Goal: Task Accomplishment & Management: Use online tool/utility

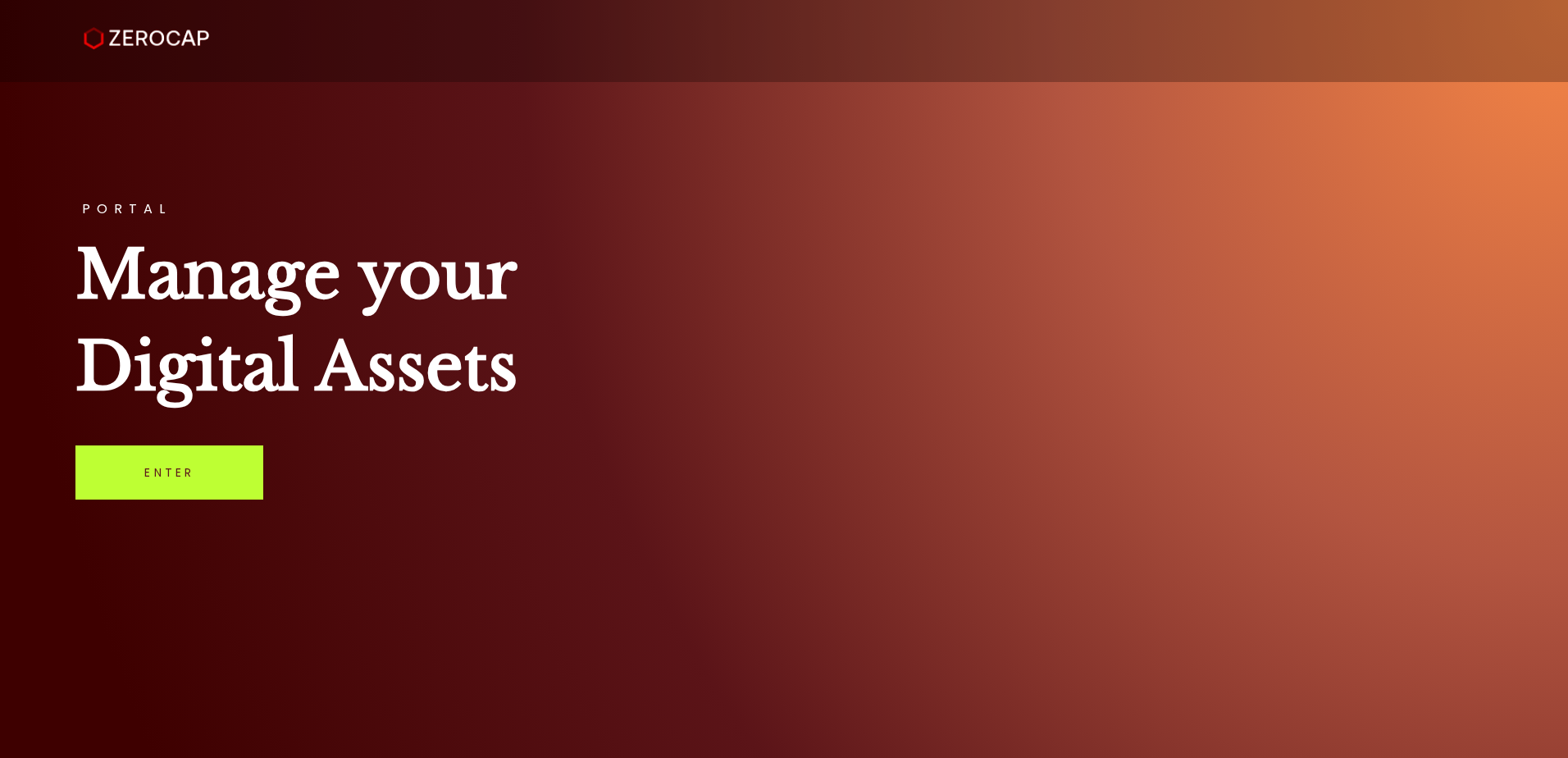
click at [232, 485] on link "Enter" at bounding box center [169, 472] width 188 height 54
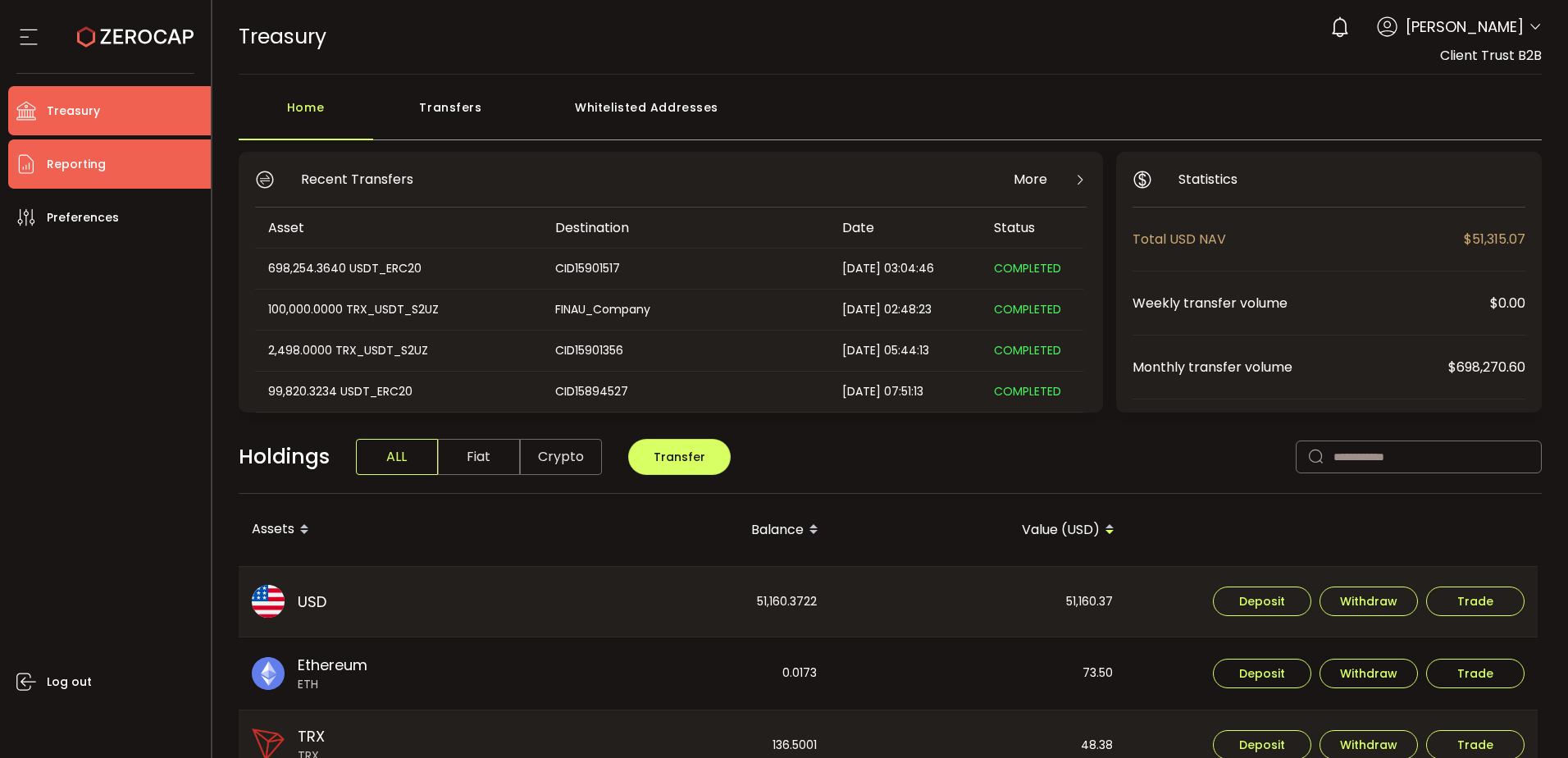
click at [113, 164] on li "Reporting" at bounding box center [109, 164] width 203 height 50
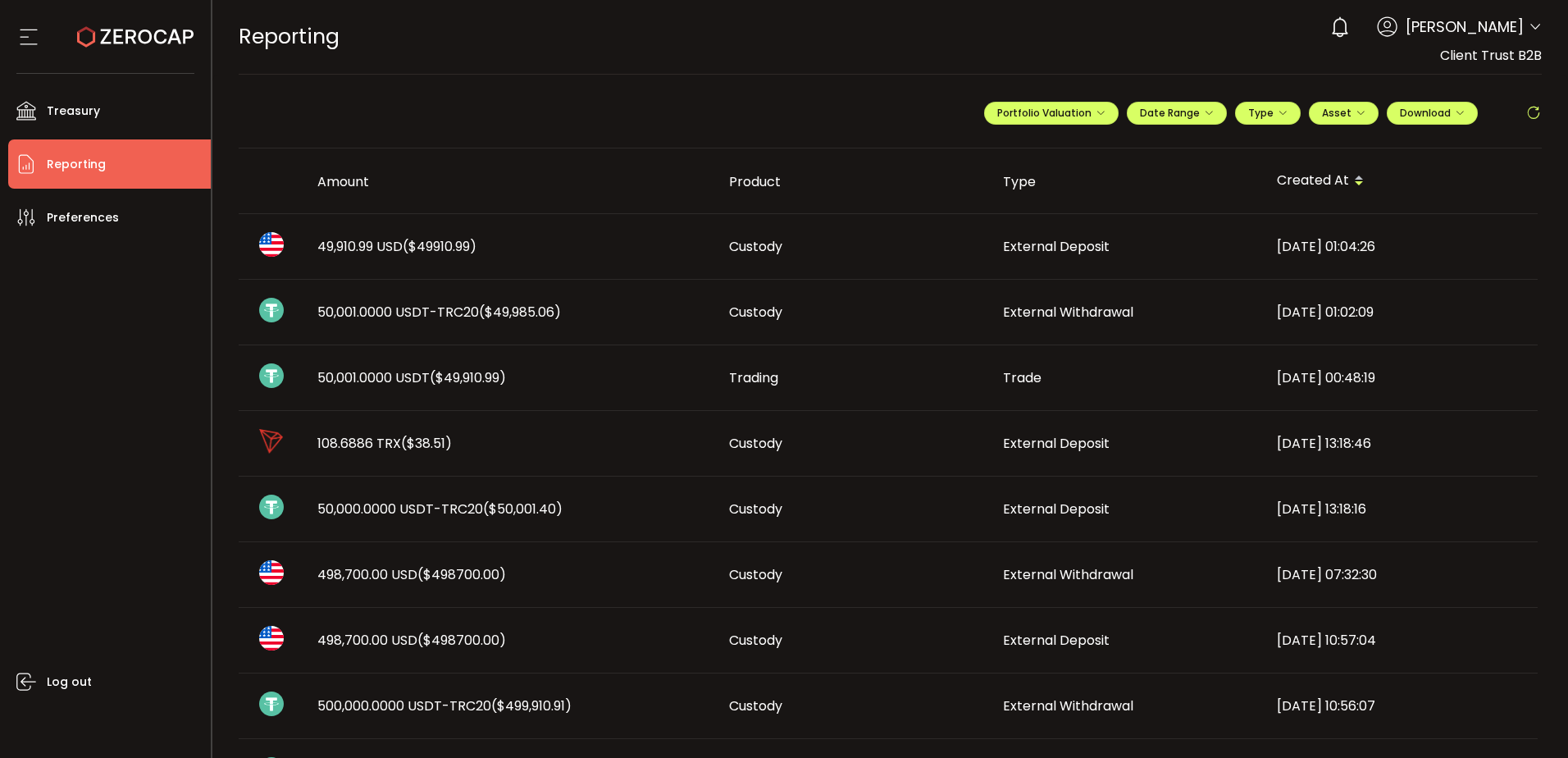
click at [555, 246] on div "49,910.99 USD ($49910.99)" at bounding box center [510, 247] width 411 height 19
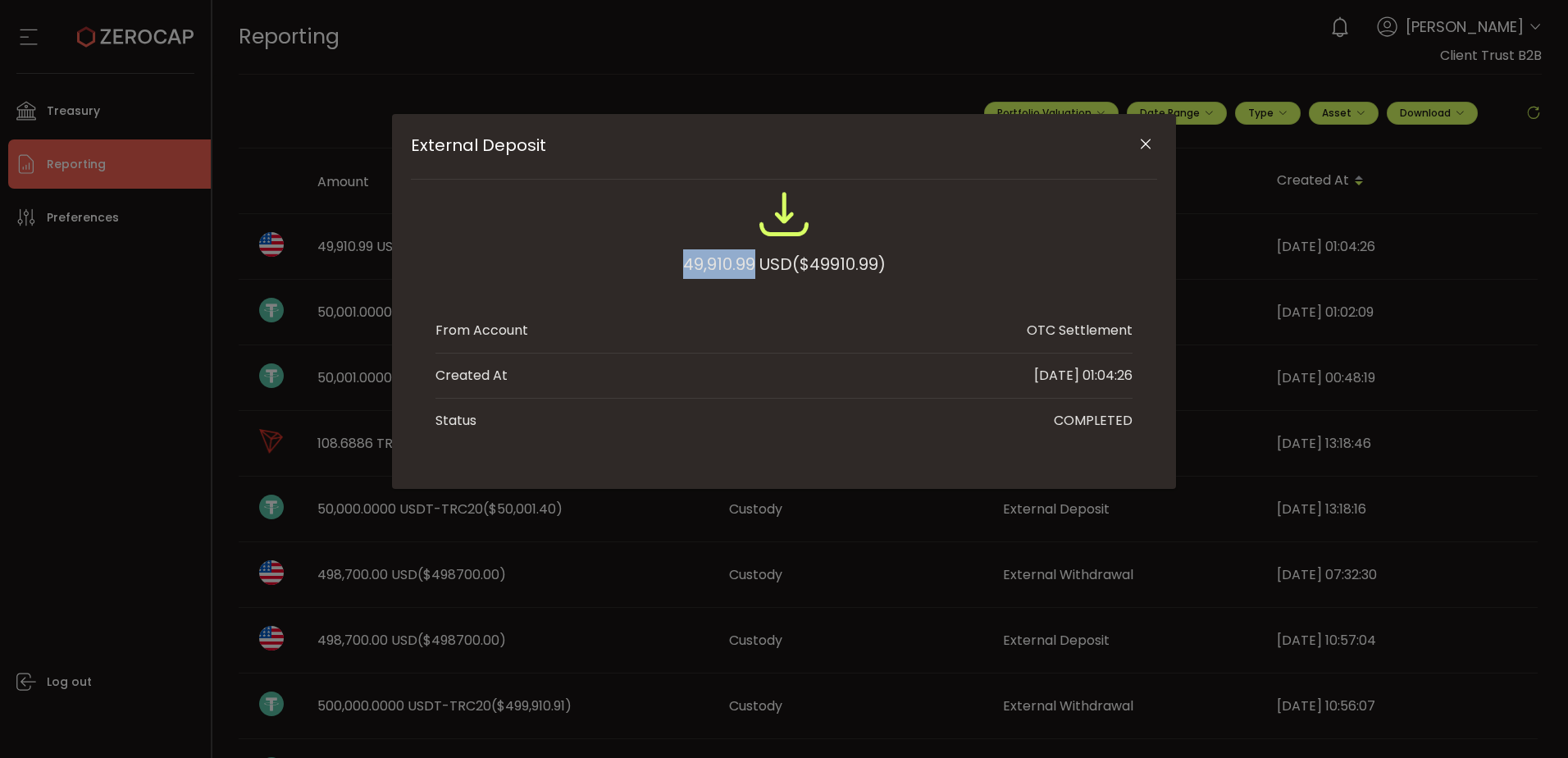
drag, startPoint x: 753, startPoint y: 261, endPoint x: 667, endPoint y: 266, distance: 86.1
click at [667, 266] on div "49,910.99 USD ($49910.99)" at bounding box center [784, 241] width 697 height 108
copy div "49,910.99"
click at [1151, 141] on icon "Close" at bounding box center [1145, 144] width 16 height 16
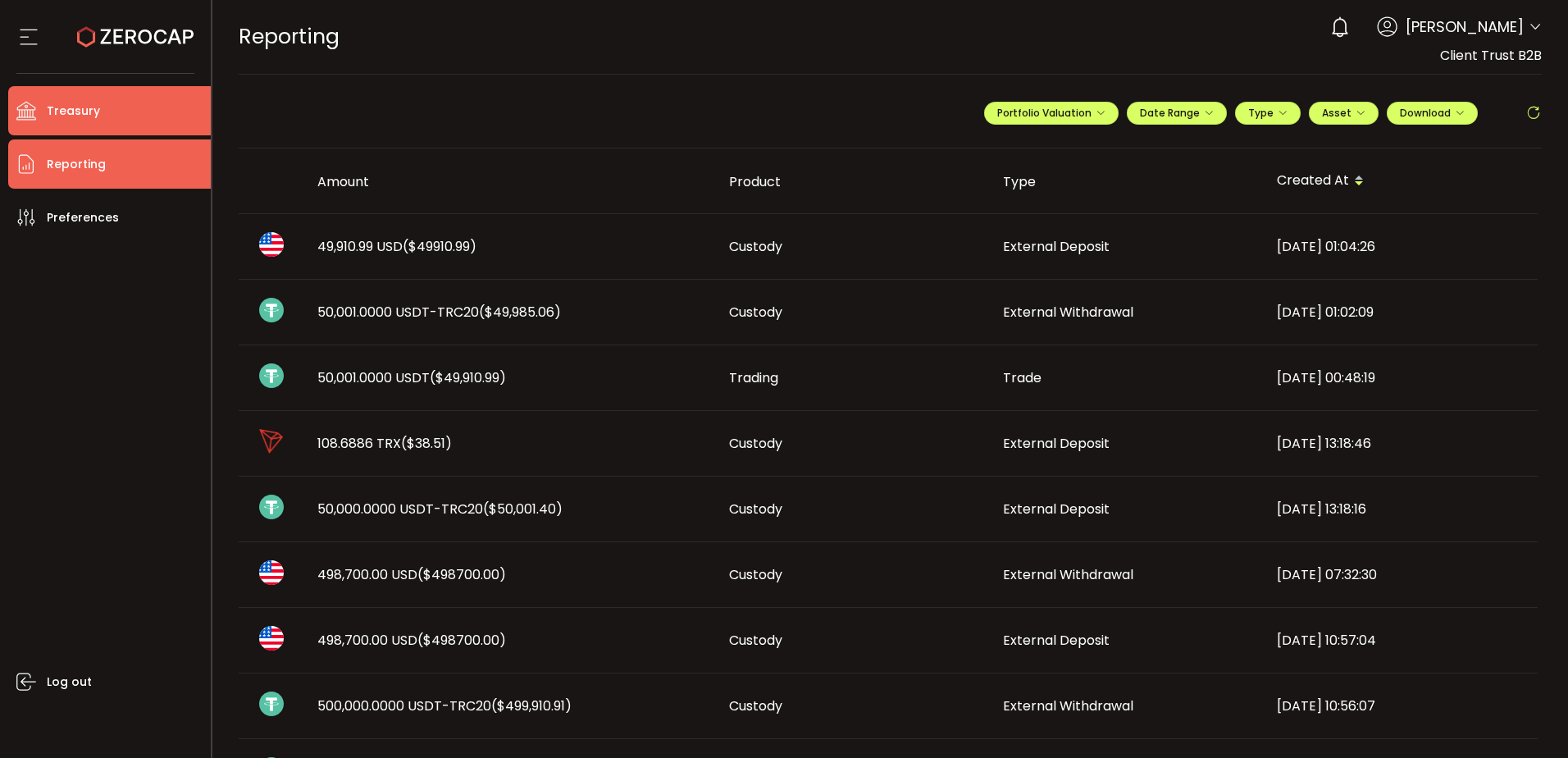
click at [68, 120] on span "Treasury" at bounding box center [73, 110] width 53 height 24
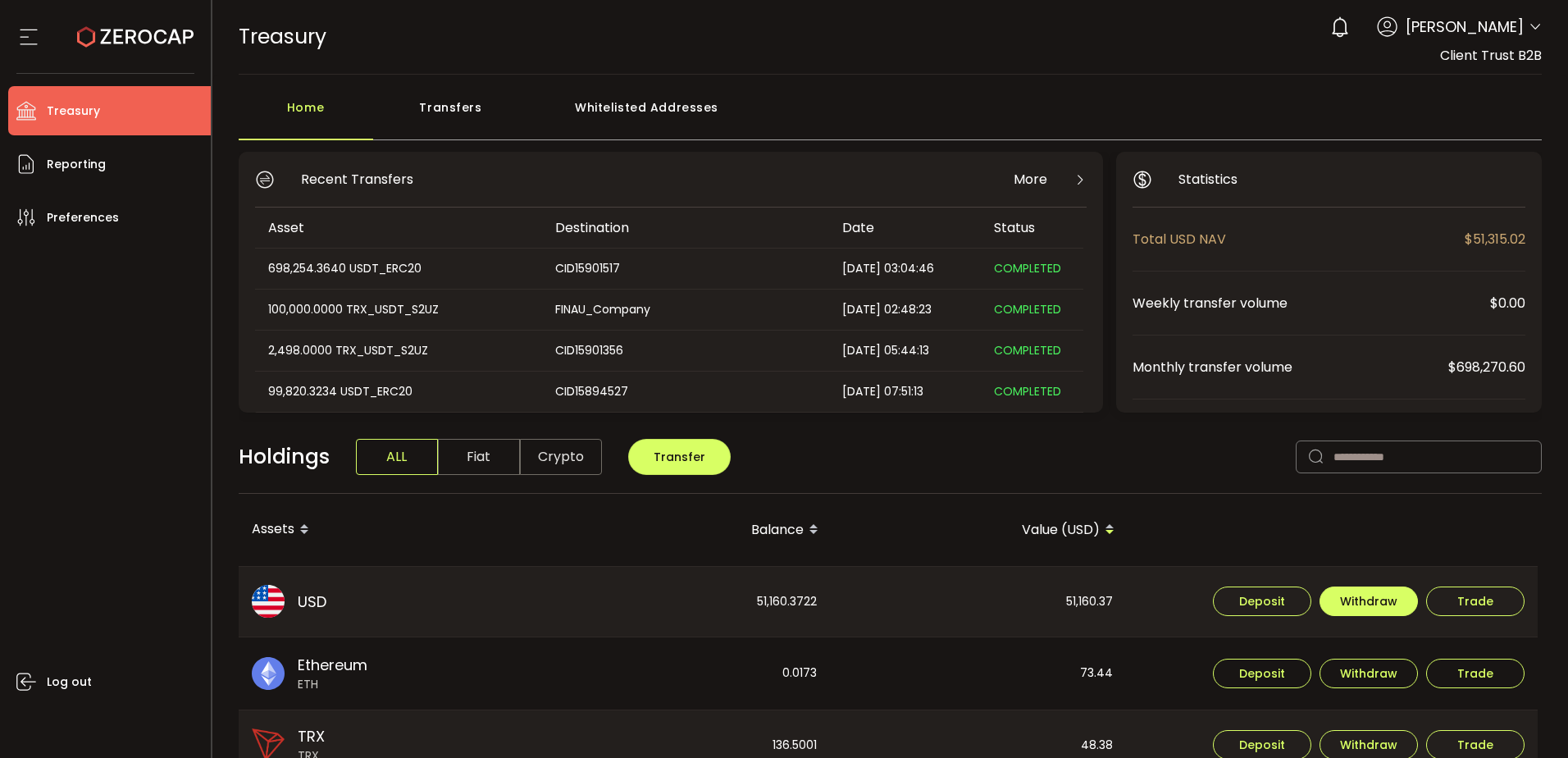
click at [1361, 611] on button "Withdraw" at bounding box center [1368, 601] width 98 height 30
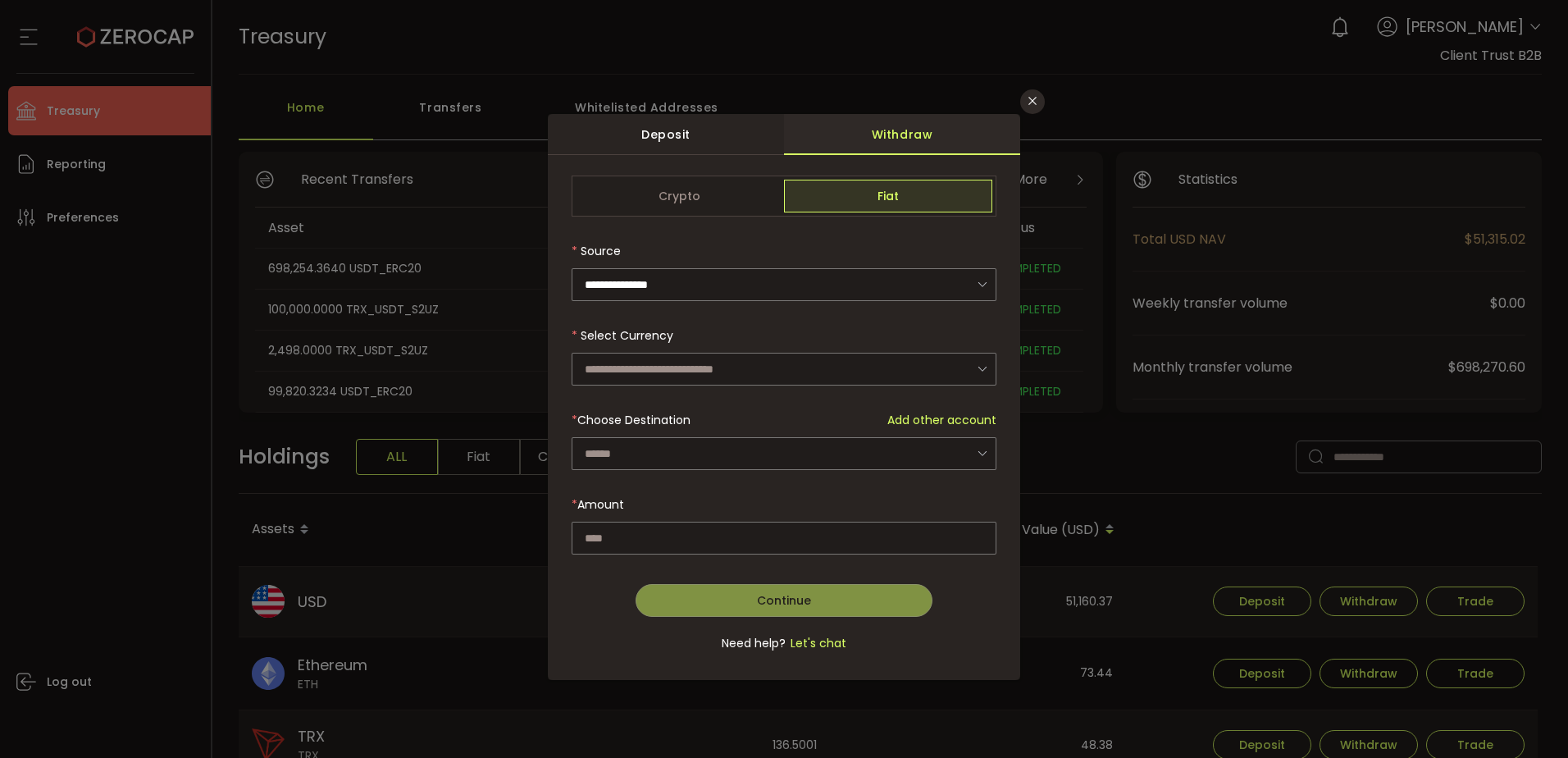
click at [683, 349] on div "Select Currency US Dollar (USD)" at bounding box center [784, 352] width 425 height 67
click at [684, 358] on input "dialog" at bounding box center [784, 369] width 425 height 32
click at [672, 412] on span "US Dollar (USD)" at bounding box center [631, 412] width 86 height 16
type input "**********"
click at [675, 446] on div "dialog" at bounding box center [784, 422] width 425 height 494
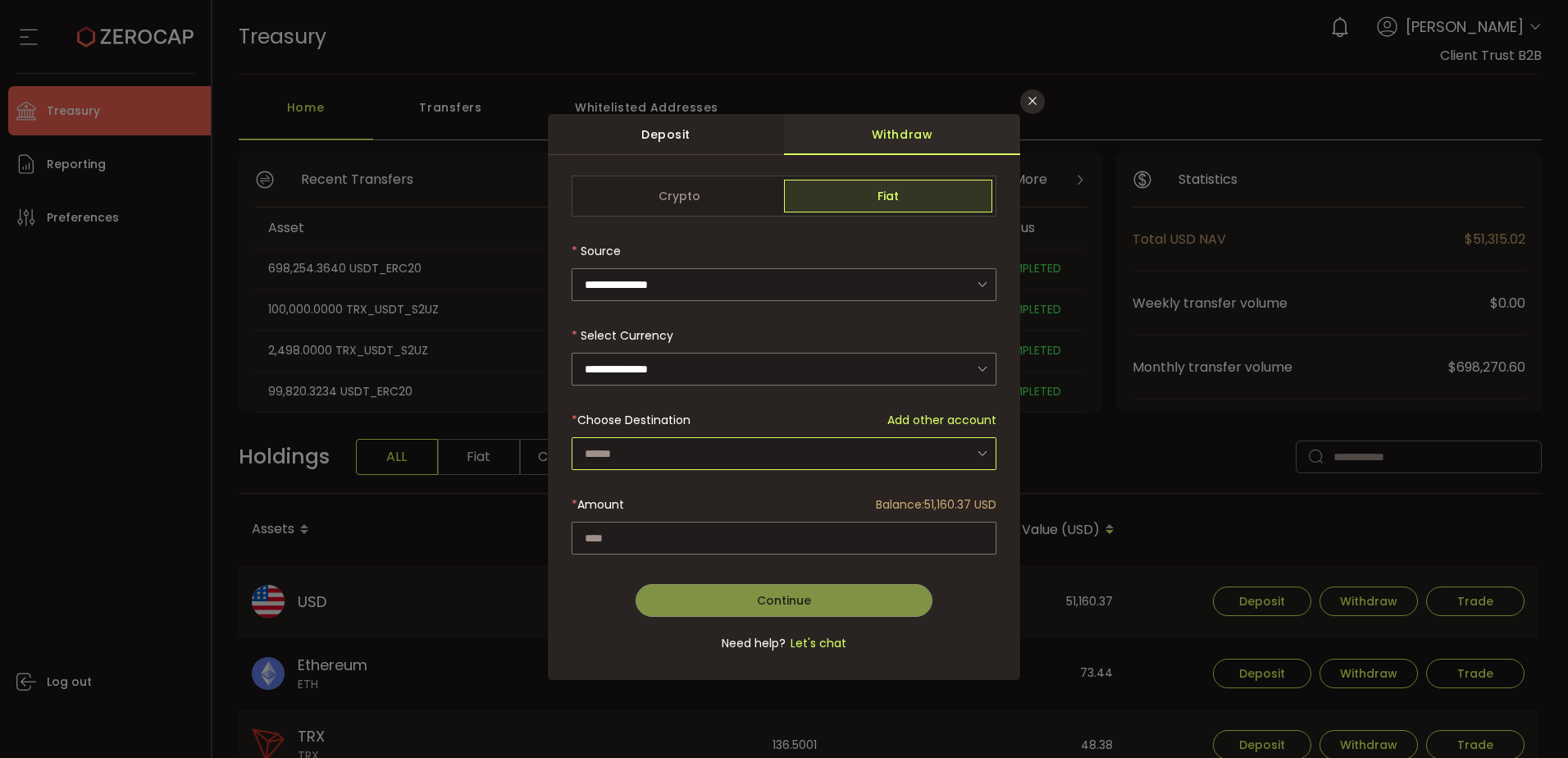
click at [675, 447] on input "dialog" at bounding box center [784, 453] width 425 height 32
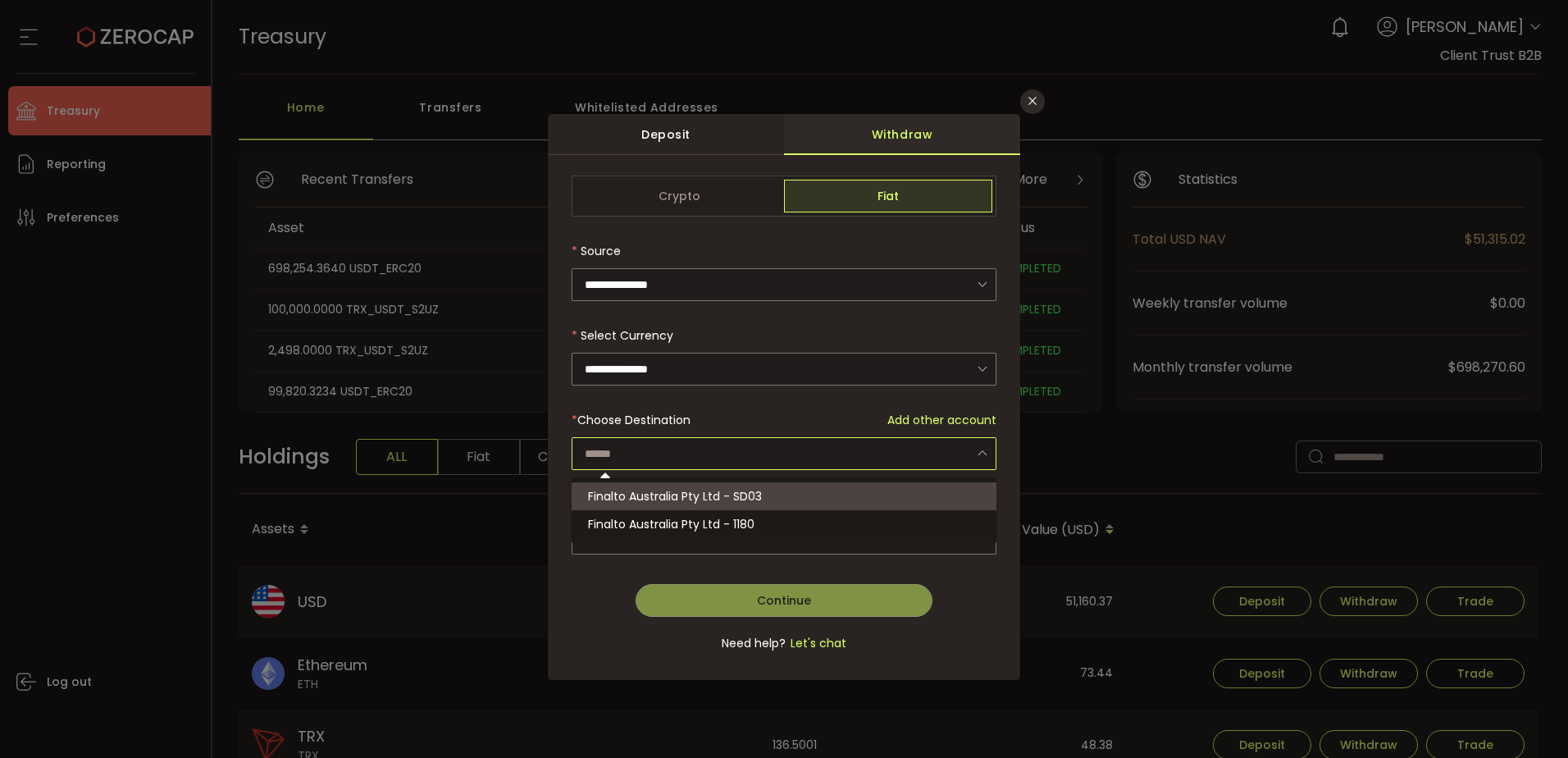
click at [677, 491] on span "Finalto Australia Pty Ltd - SD03" at bounding box center [675, 495] width 174 height 16
type input "**********"
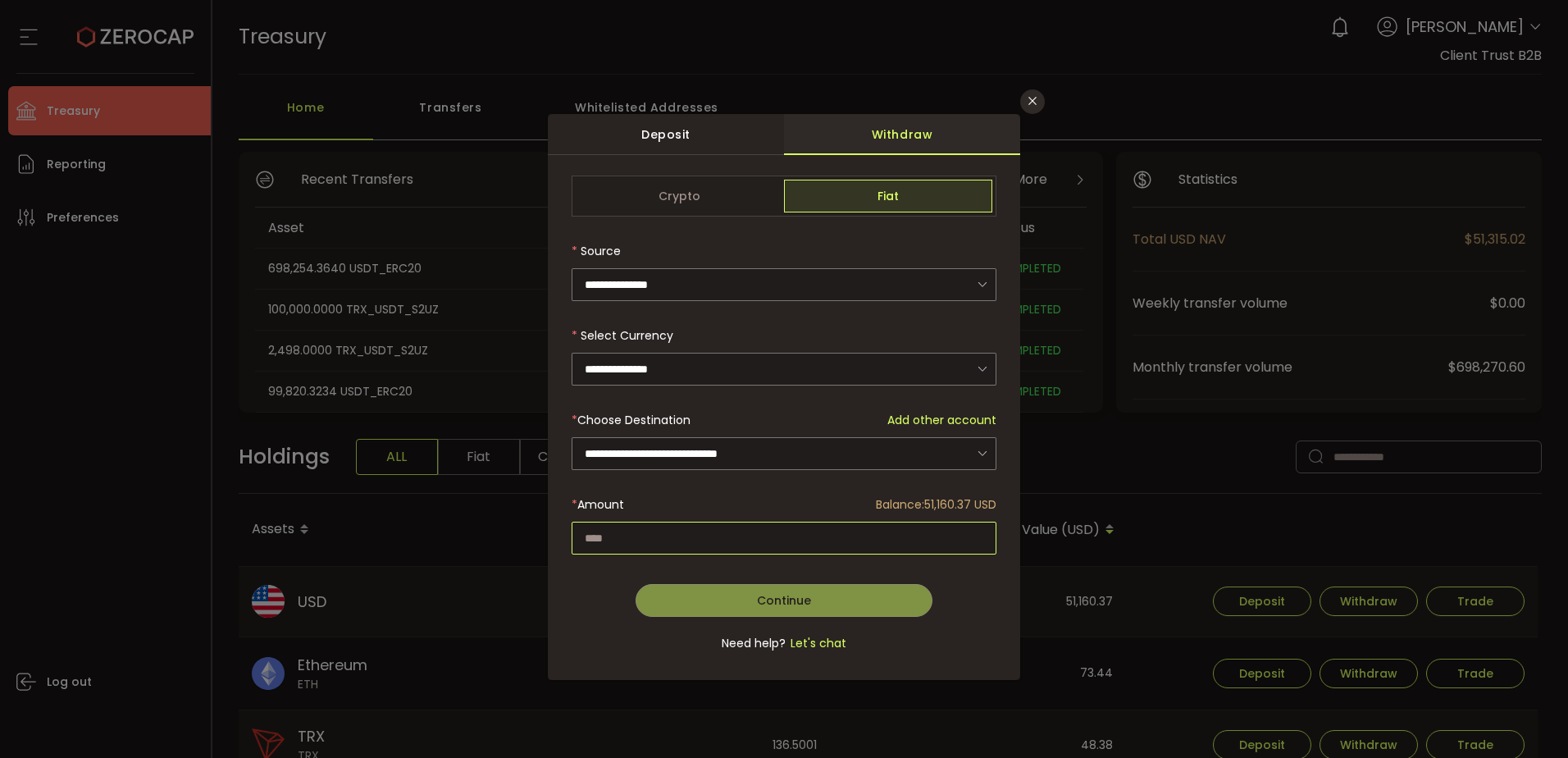
click at [674, 539] on input "dialog" at bounding box center [784, 538] width 425 height 32
paste input "********"
type input "********"
click at [717, 608] on button "Continue" at bounding box center [784, 600] width 298 height 32
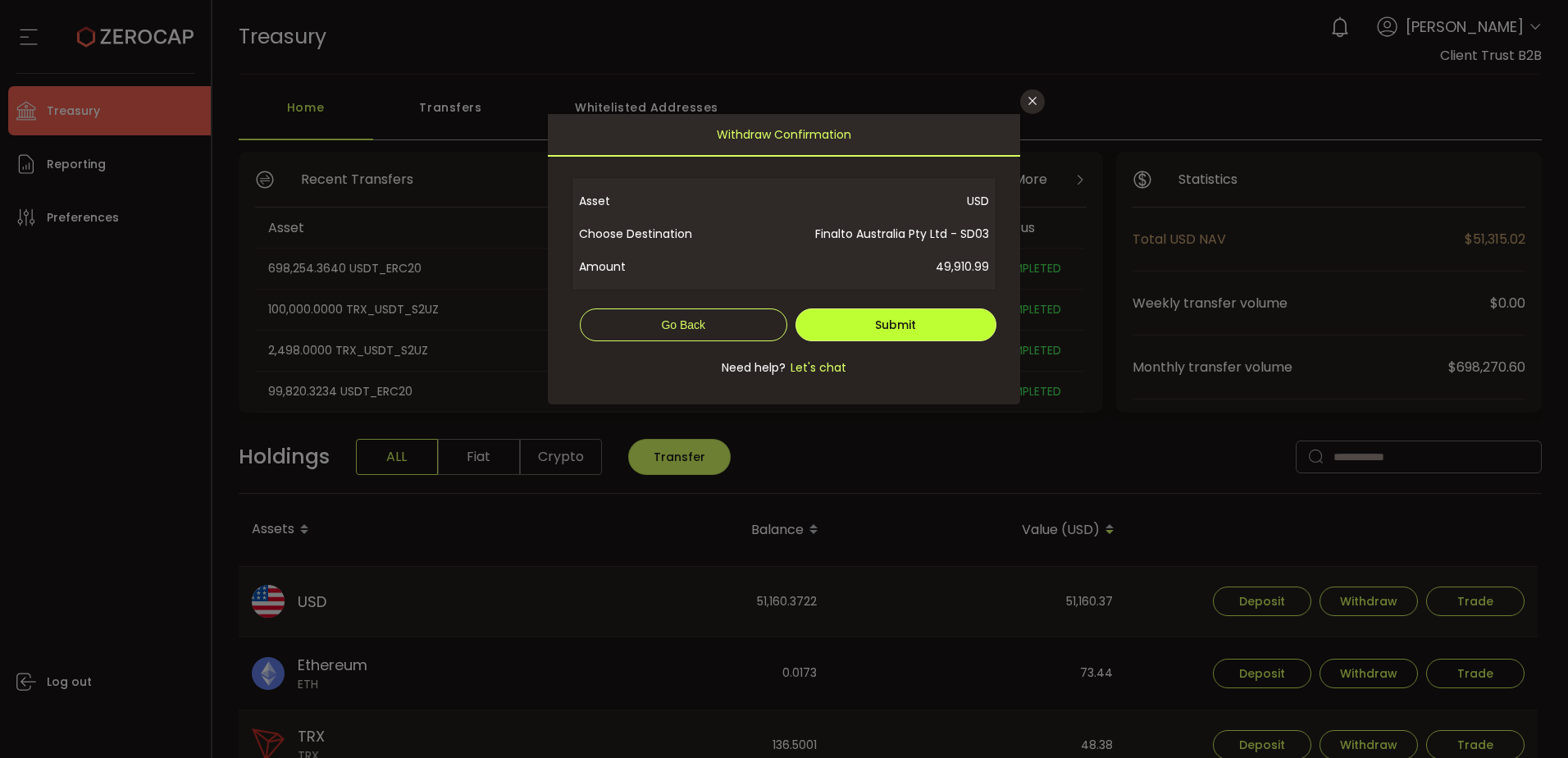
click at [870, 328] on button "Submit" at bounding box center [896, 325] width 202 height 32
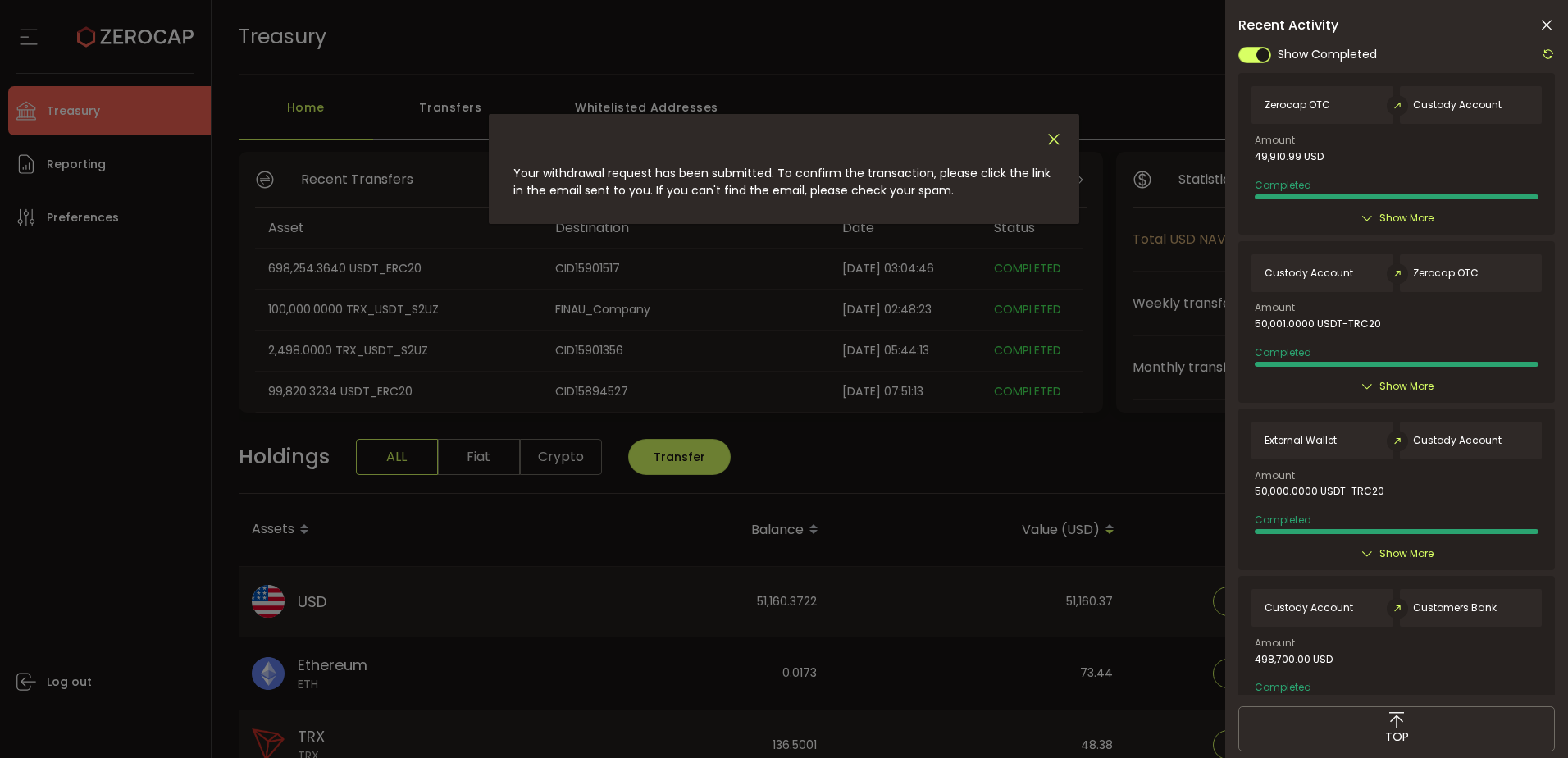
click at [1046, 147] on icon "Close" at bounding box center [1053, 139] width 18 height 18
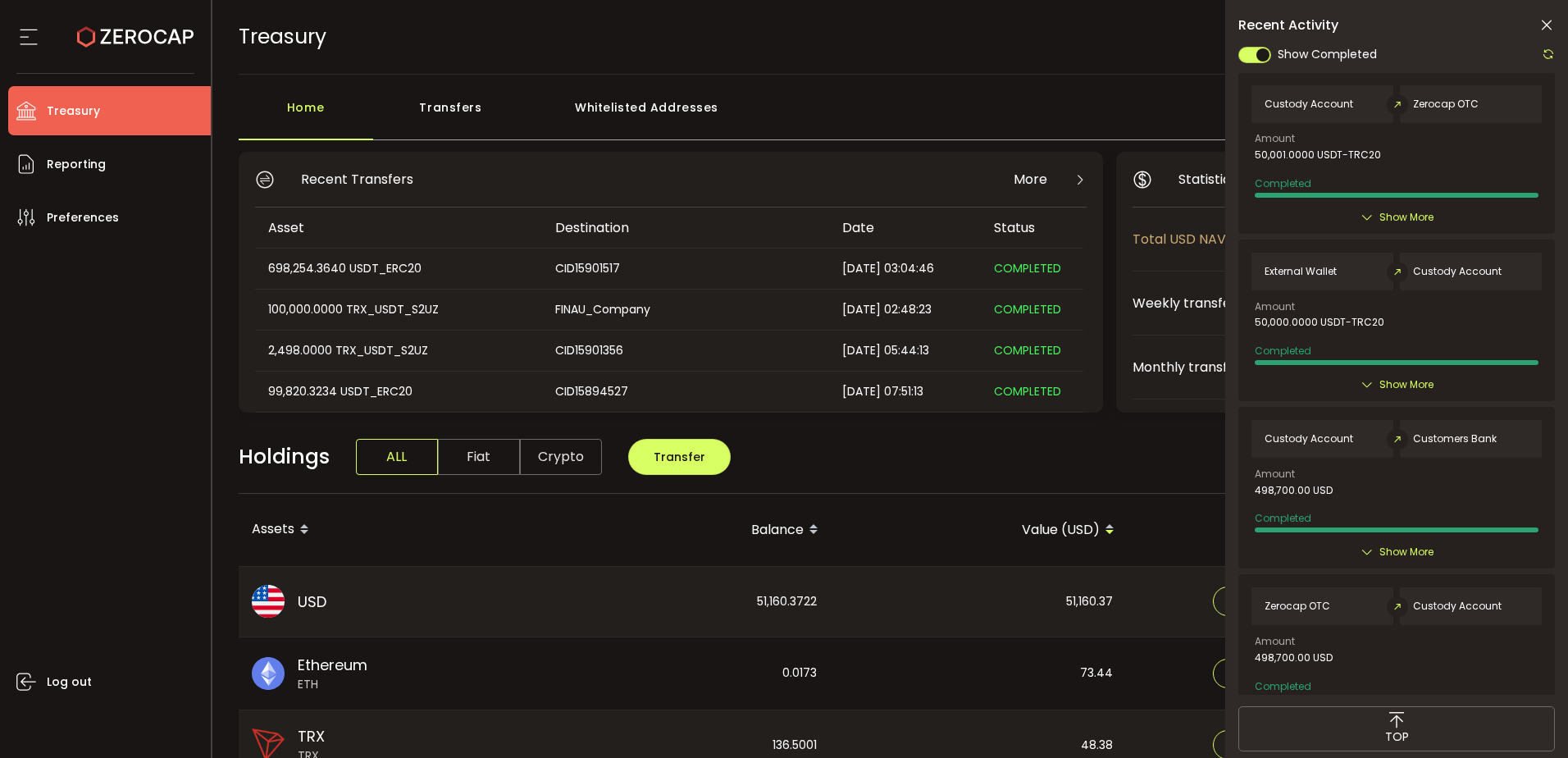
scroll to position [329, 0]
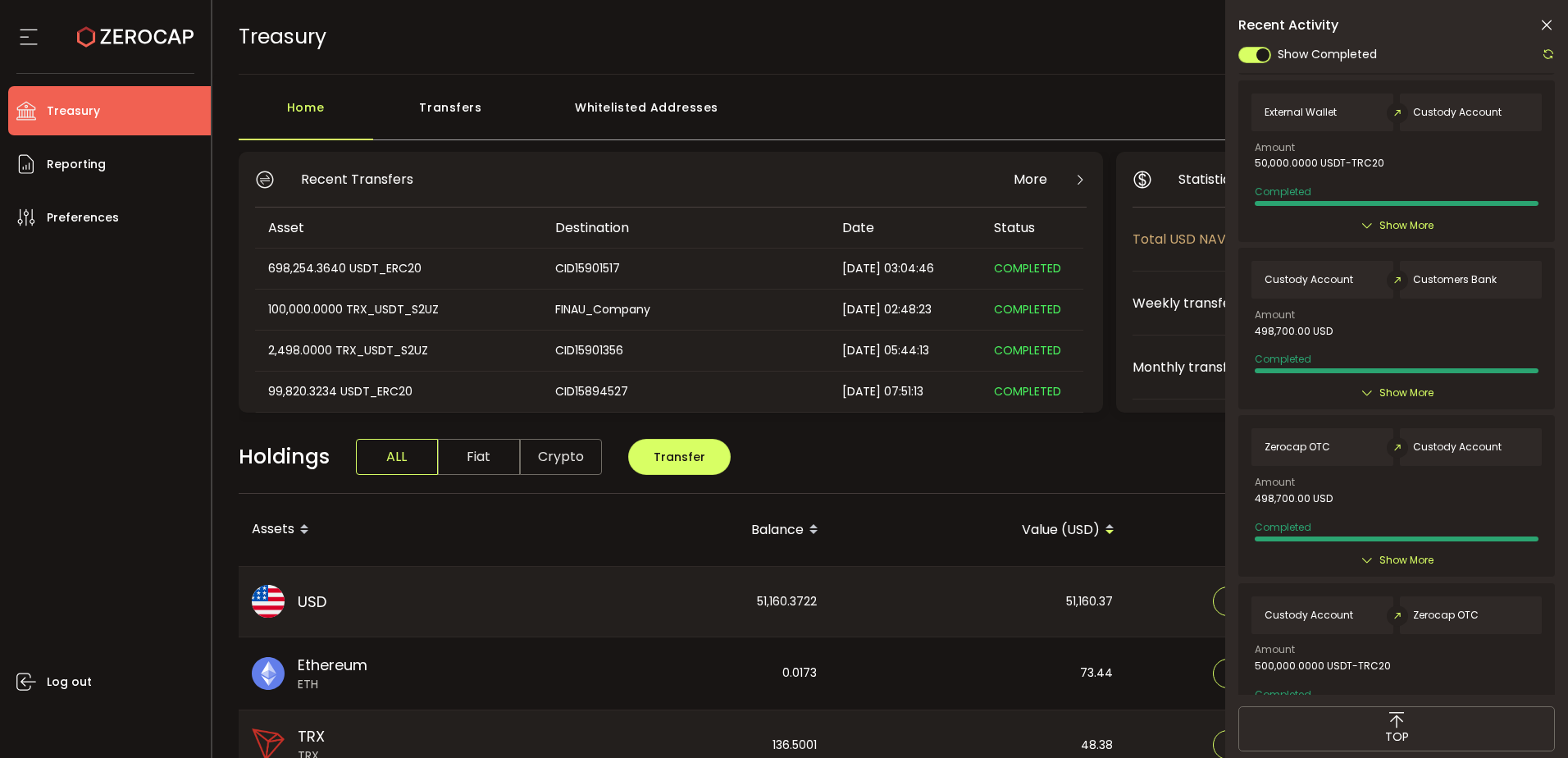
click at [1539, 30] on icon at bounding box center [1546, 25] width 16 height 16
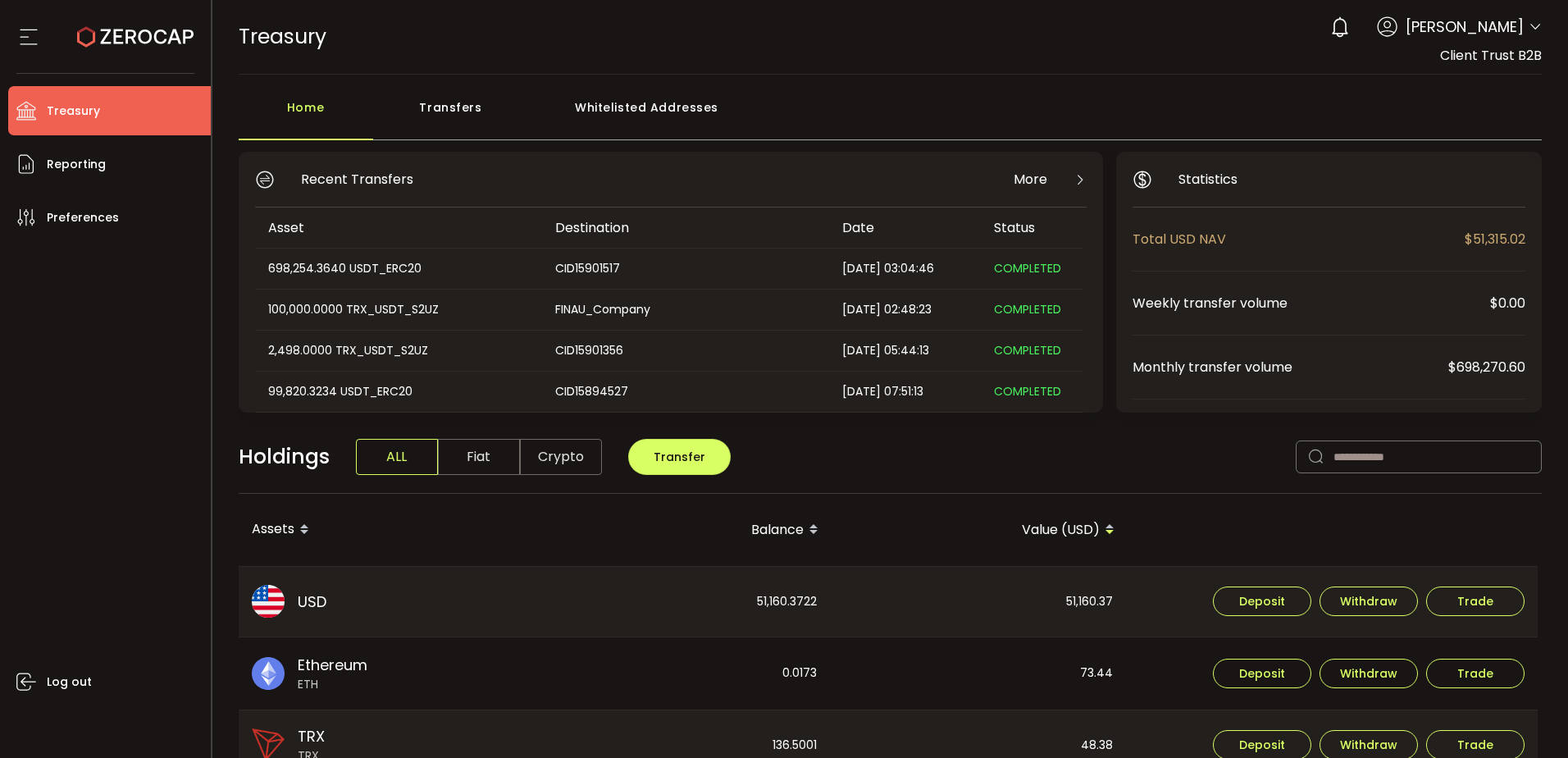
click at [97, 294] on div "Log out" at bounding box center [109, 493] width 203 height 504
click at [116, 169] on li "Reporting" at bounding box center [109, 164] width 203 height 50
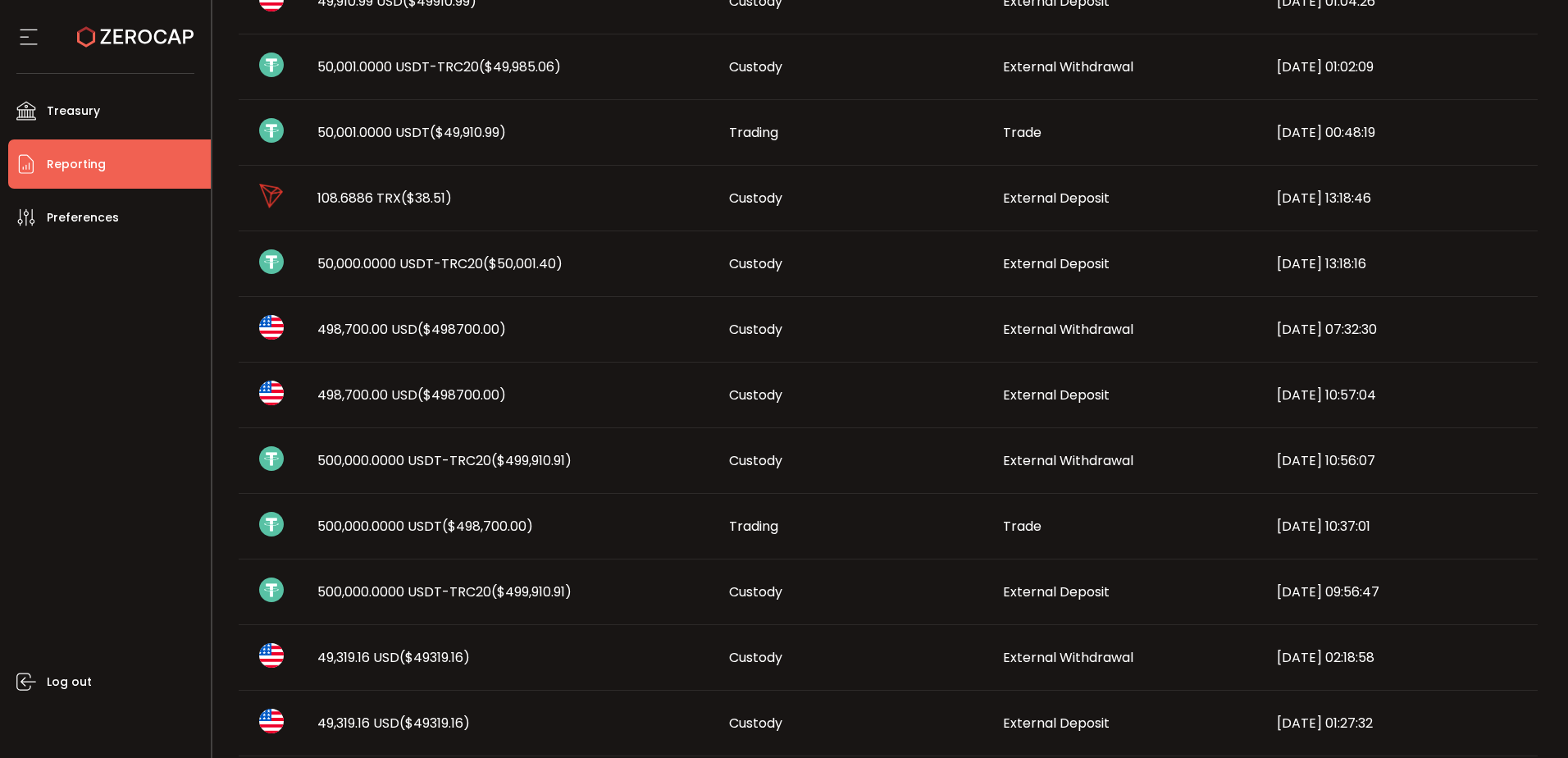
scroll to position [246, 0]
click at [564, 593] on span "($499,910.91)" at bounding box center [531, 591] width 80 height 19
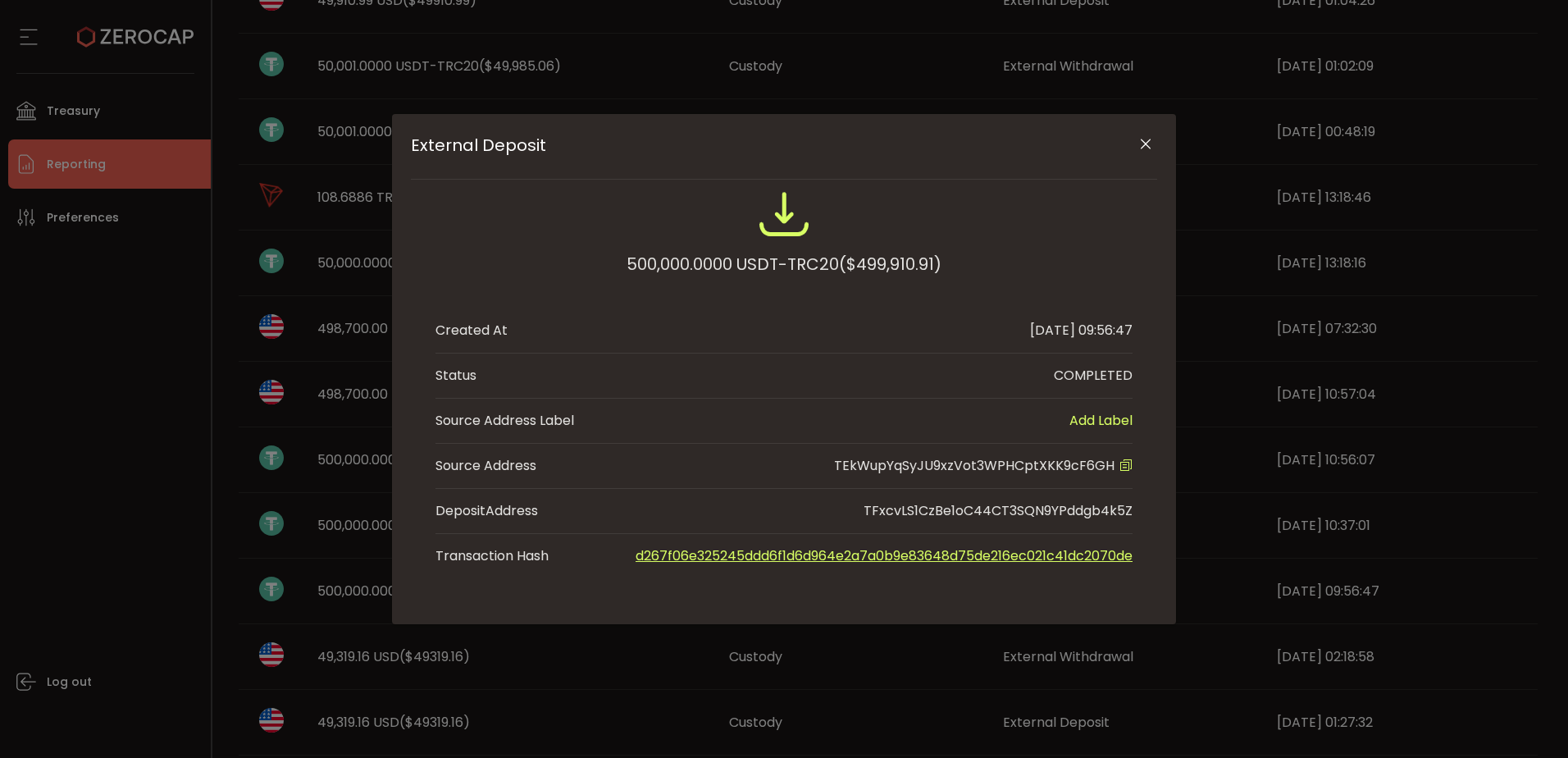
click at [1011, 467] on span "TEkWupYqSyJU9xzVot3WPHCptXKK9cF6GH" at bounding box center [974, 466] width 281 height 19
copy span "TEkWupYqSyJU9xzVot3WPHCptXKK9cF6GH"
click at [50, 420] on div "External Deposit 500,000.0000 USDT-TRC20 ($499,910.91) Created At 2025-08-20 09…" at bounding box center [784, 379] width 1568 height 758
click at [1134, 150] on button "Close" at bounding box center [1145, 145] width 29 height 29
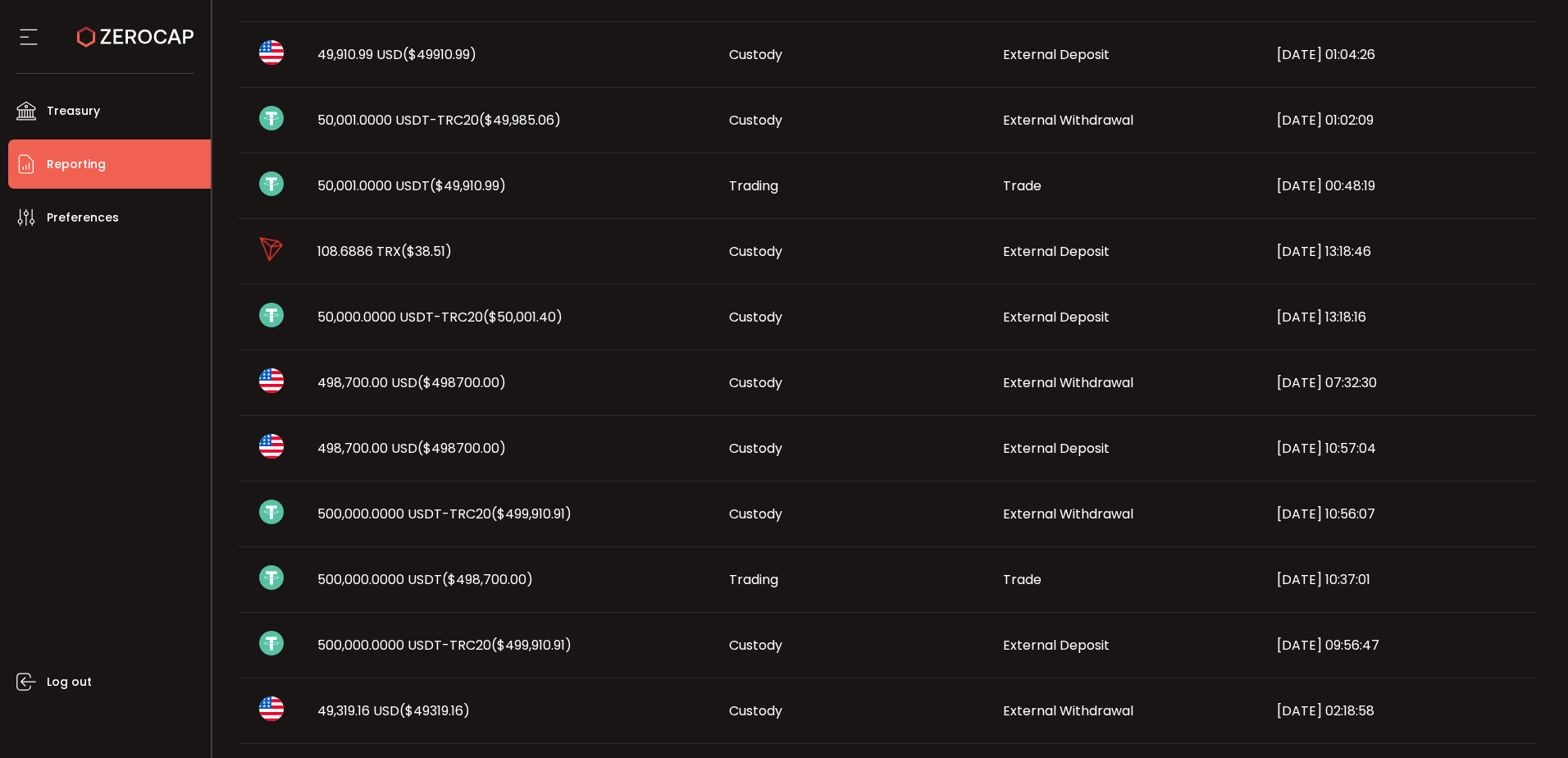
scroll to position [82, 0]
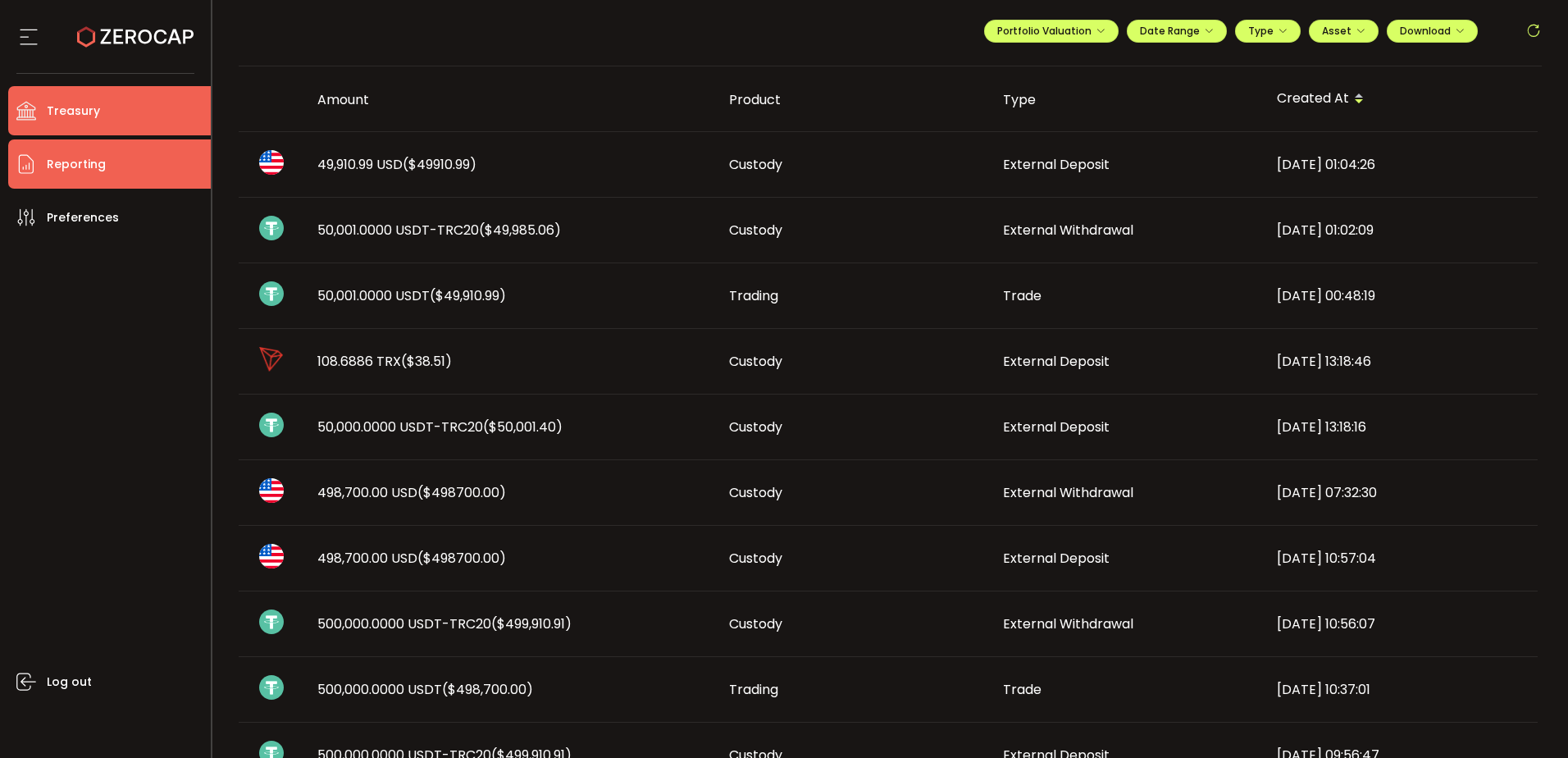
click at [154, 114] on li "Treasury" at bounding box center [109, 110] width 203 height 50
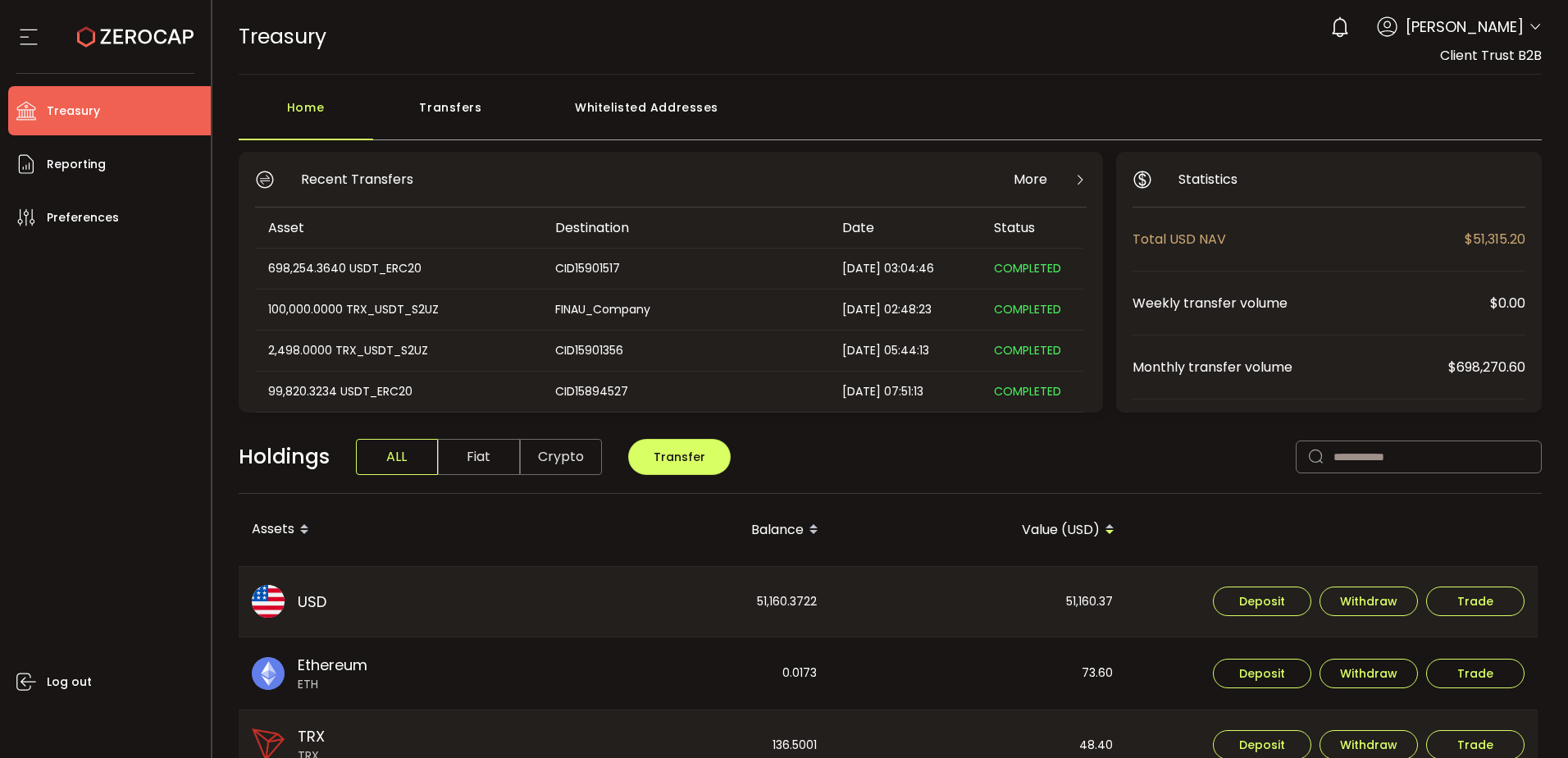
click at [665, 108] on div "Whitelisted Addresses" at bounding box center [647, 116] width 236 height 50
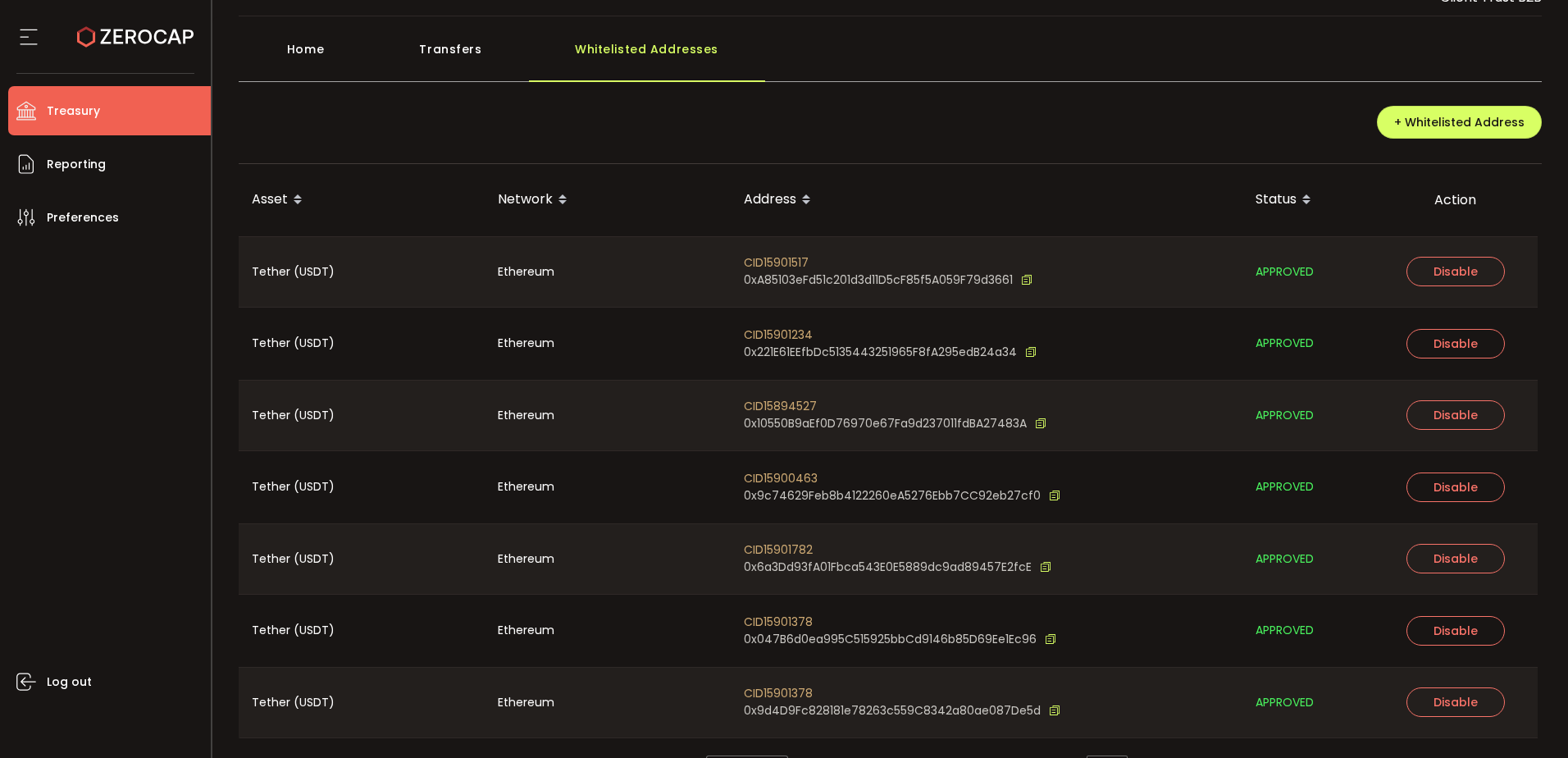
scroll to position [104, 0]
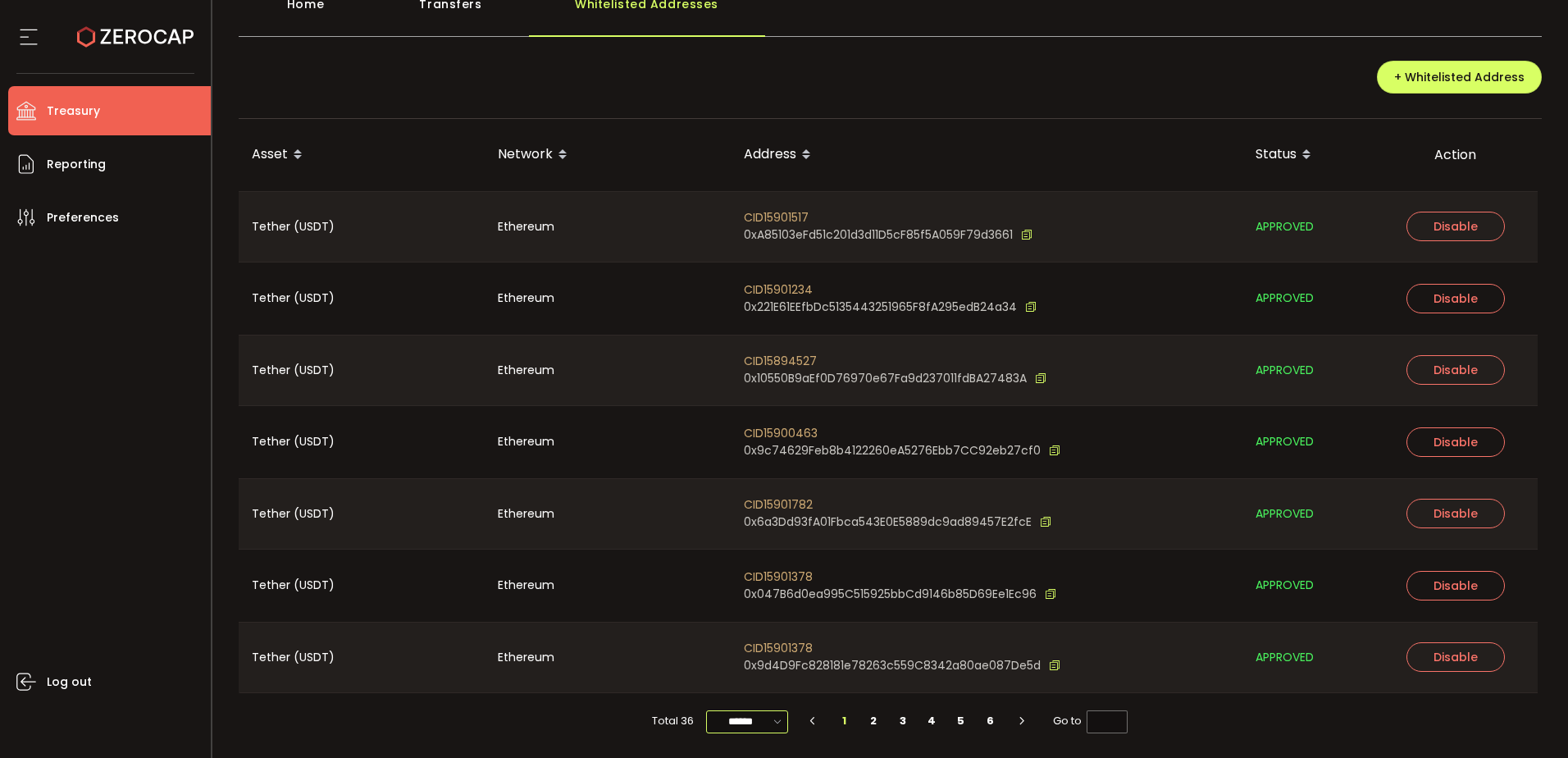
click at [760, 715] on input "******" at bounding box center [747, 722] width 82 height 23
click at [754, 681] on span "100/page" at bounding box center [747, 680] width 53 height 16
type input "********"
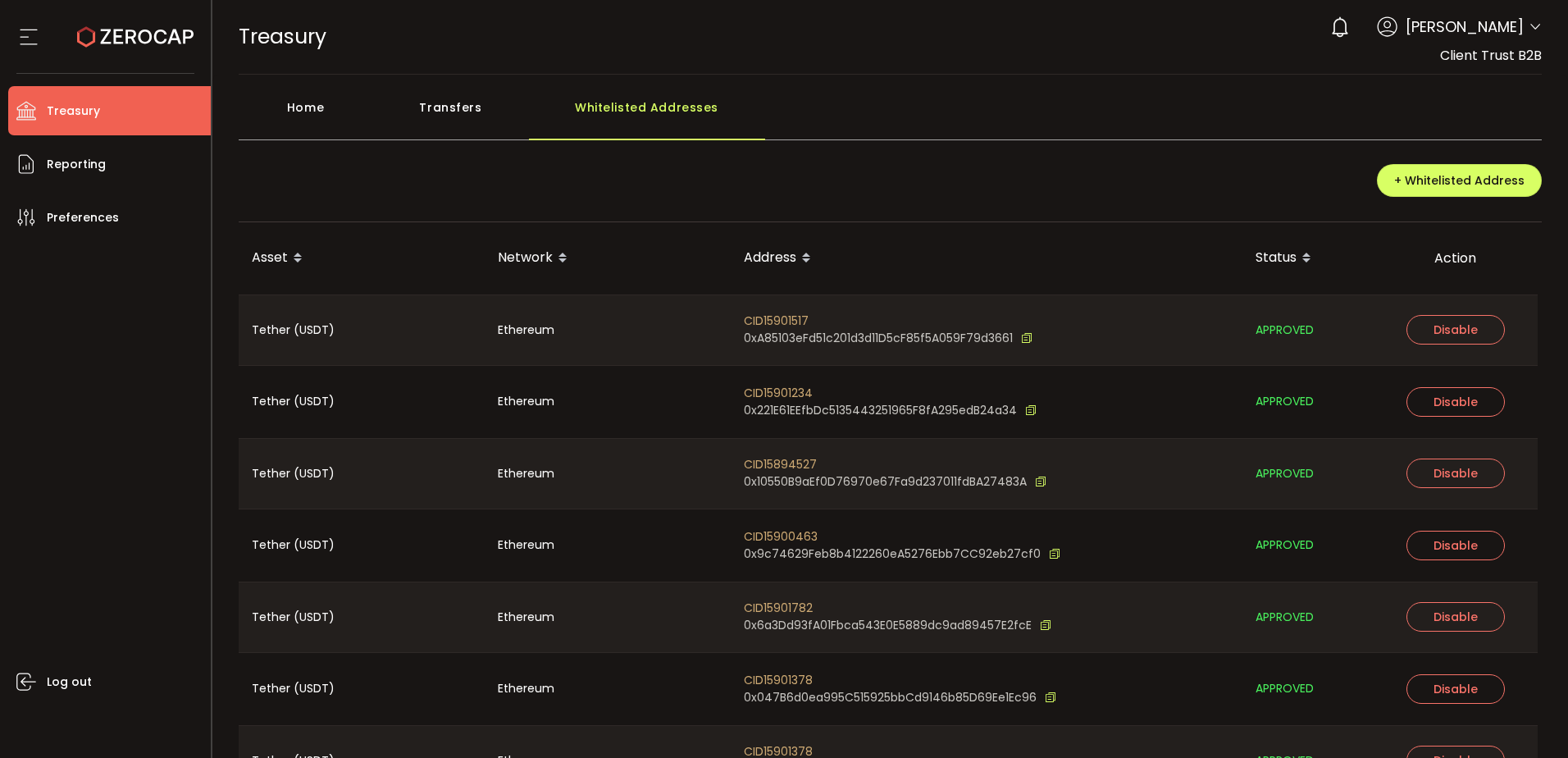
scroll to position [965, 0]
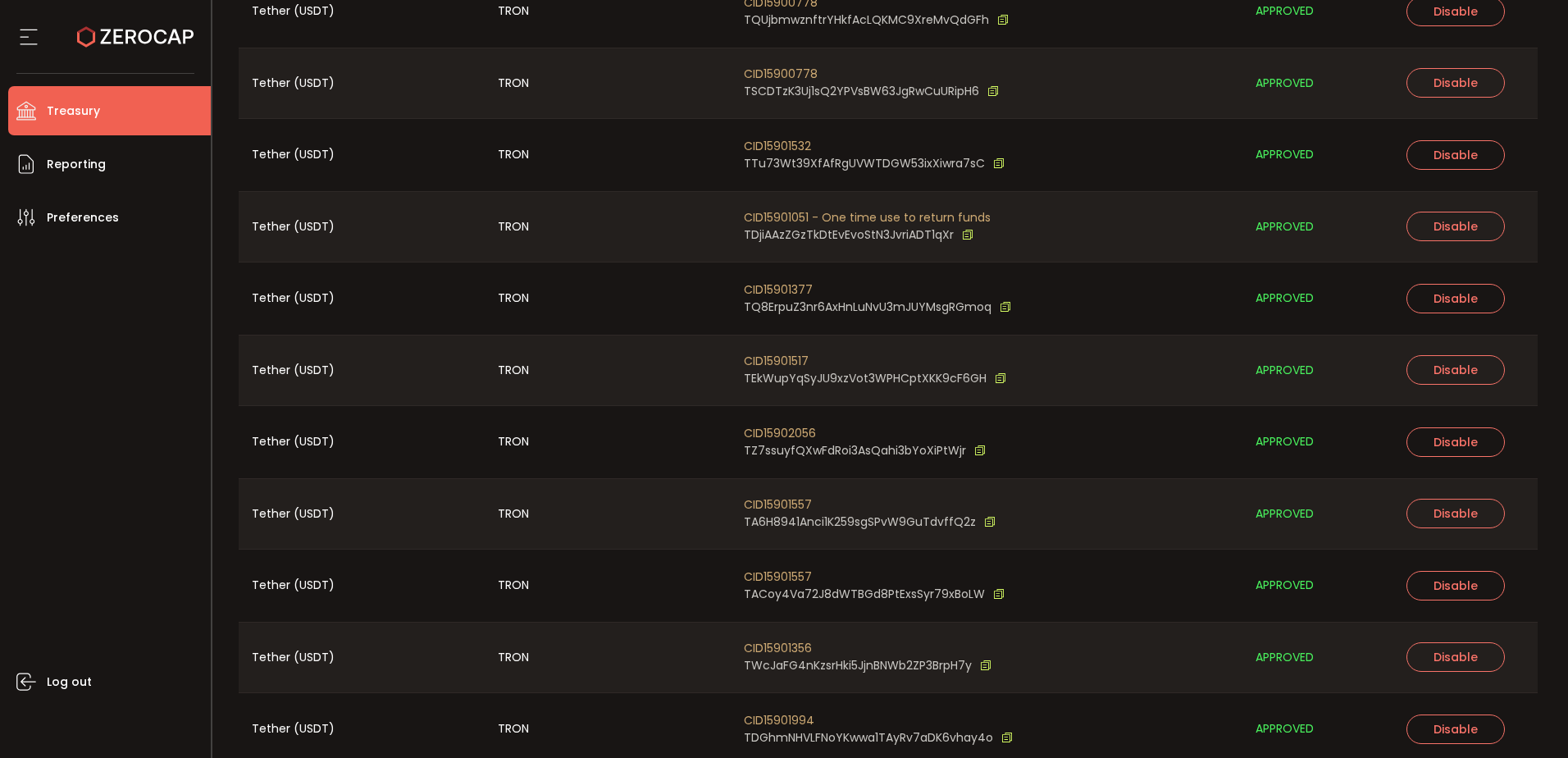
click at [792, 355] on span "CID15901517" at bounding box center [875, 361] width 263 height 17
copy span "CID15901517"
click at [996, 376] on icon at bounding box center [1001, 378] width 11 height 17
click at [92, 129] on li "Treasury" at bounding box center [109, 110] width 203 height 50
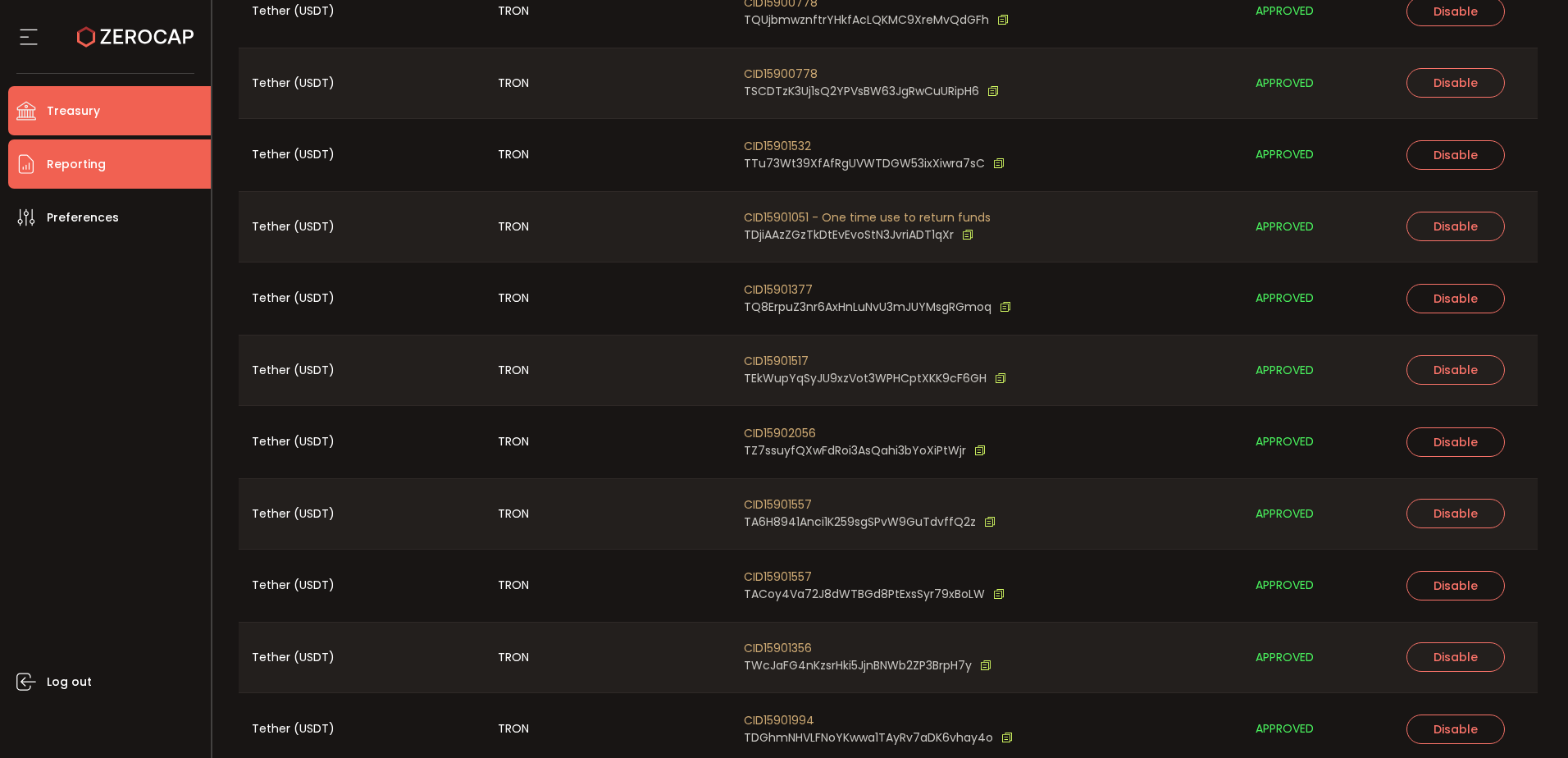
click at [98, 163] on span "Reporting" at bounding box center [76, 164] width 59 height 24
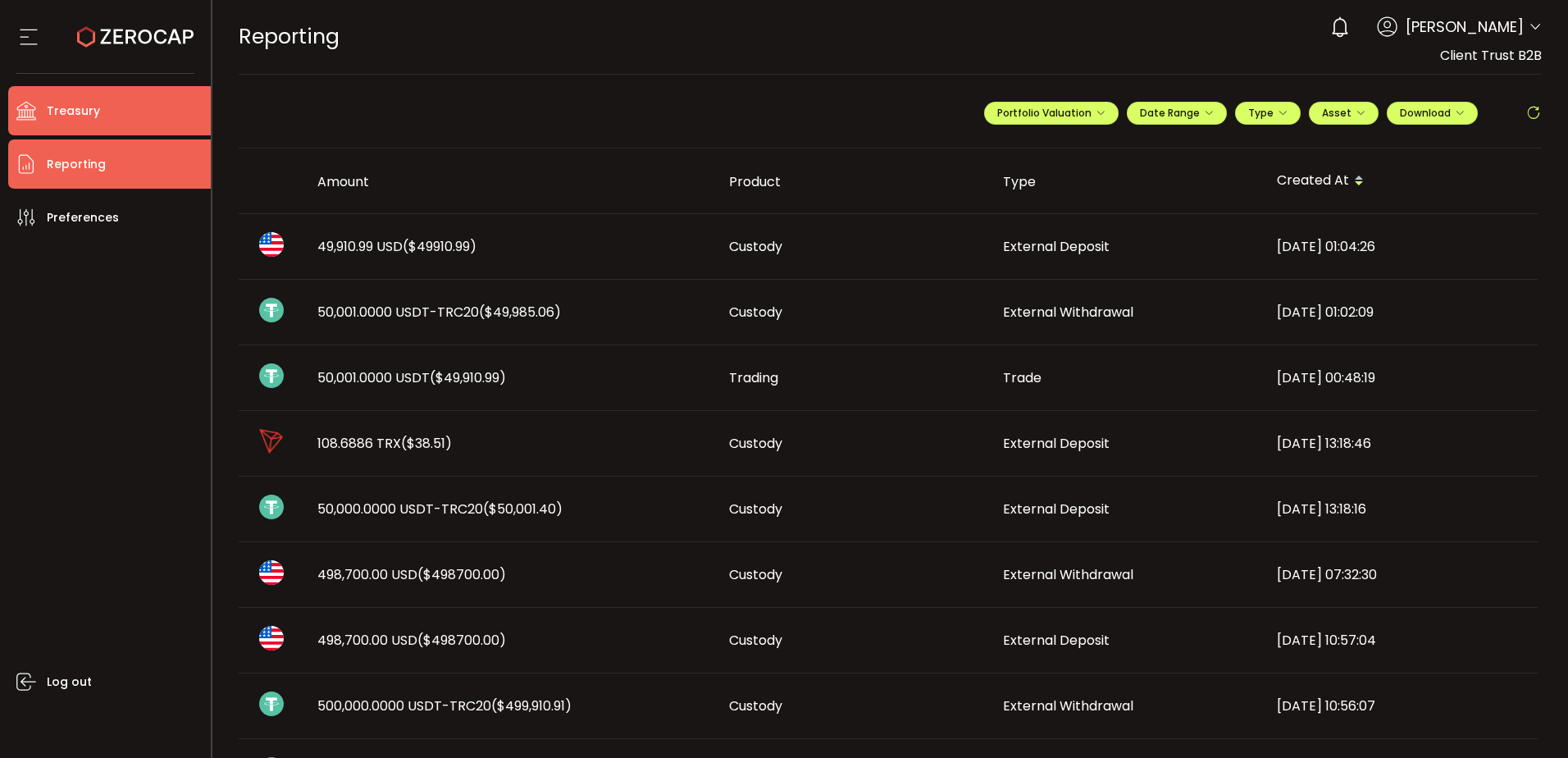
click at [70, 108] on span "Treasury" at bounding box center [73, 110] width 53 height 24
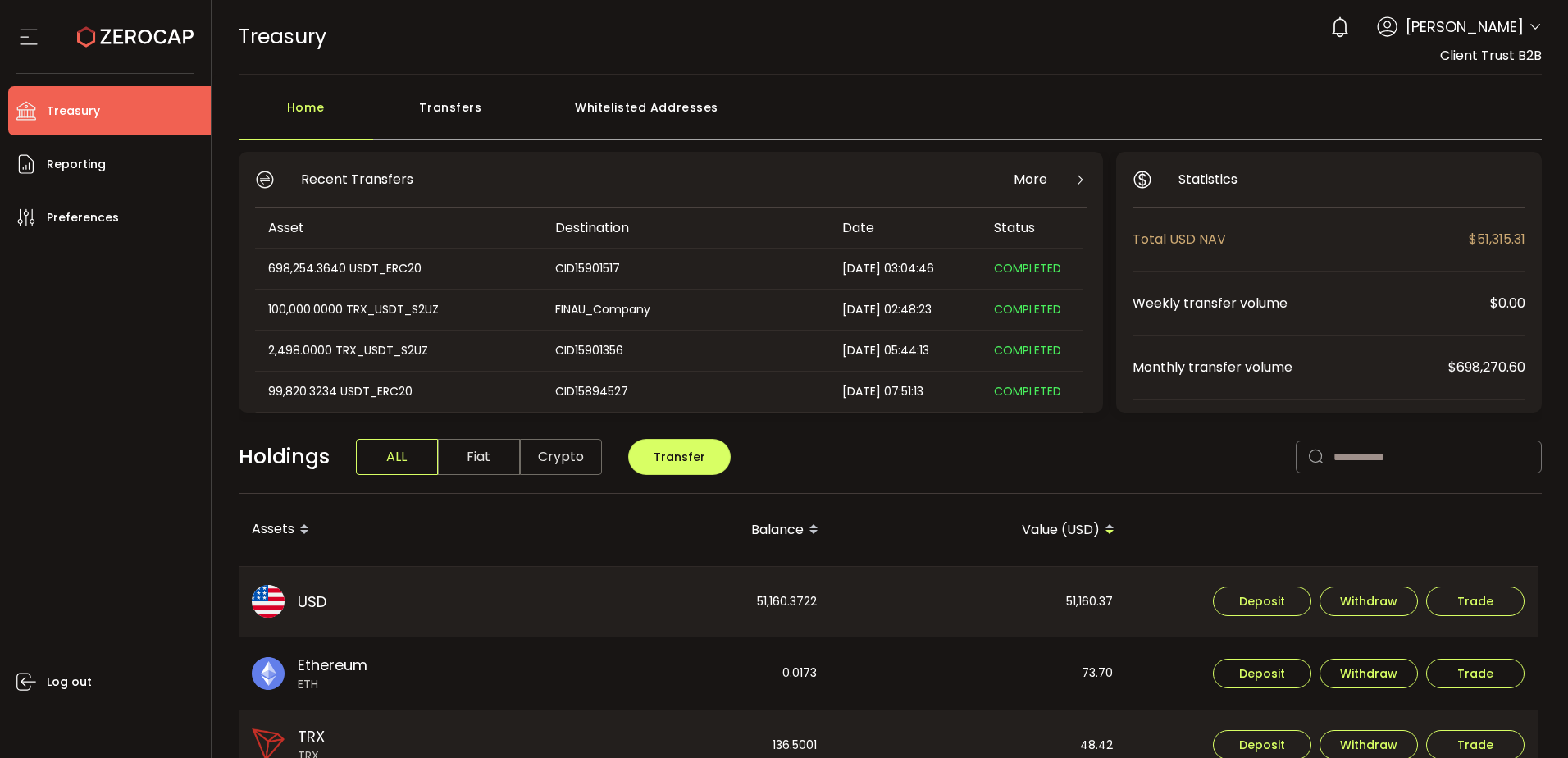
click at [1492, 33] on span "Dhivya Dharshini" at bounding box center [1464, 26] width 118 height 22
click at [1528, 30] on icon at bounding box center [1535, 28] width 13 height 13
click at [1518, 10] on div "0 Dhivya Dharshini" at bounding box center [1431, 27] width 220 height 36
click at [1521, 24] on div "0 Dhivya Dharshini" at bounding box center [1431, 27] width 220 height 36
click at [1529, 27] on icon at bounding box center [1535, 28] width 13 height 13
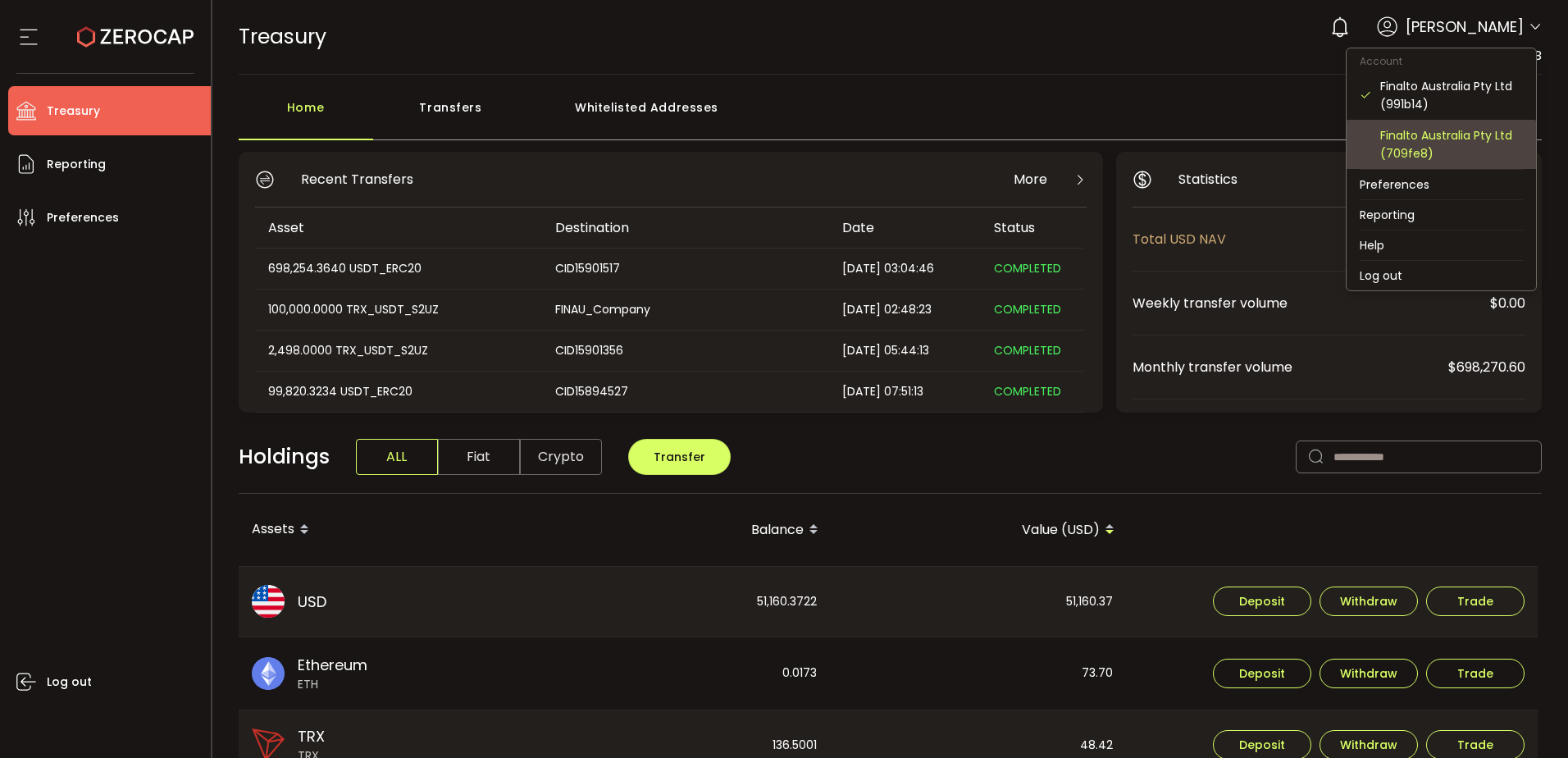
click at [1453, 121] on div "Finalto Australia Pty Ltd (709fe8)" at bounding box center [1440, 145] width 163 height 50
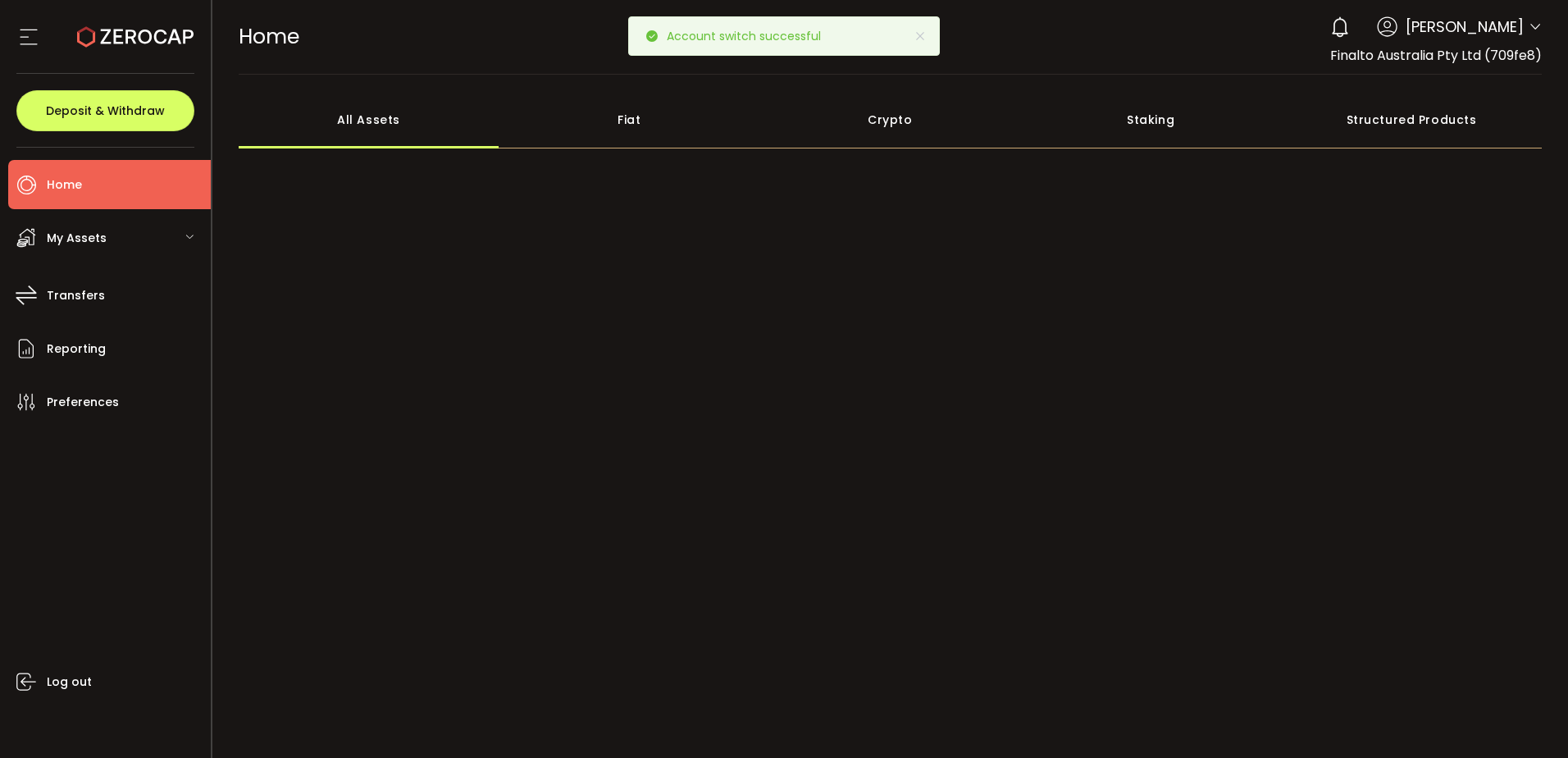
click at [169, 233] on div "My Assets" at bounding box center [109, 238] width 203 height 50
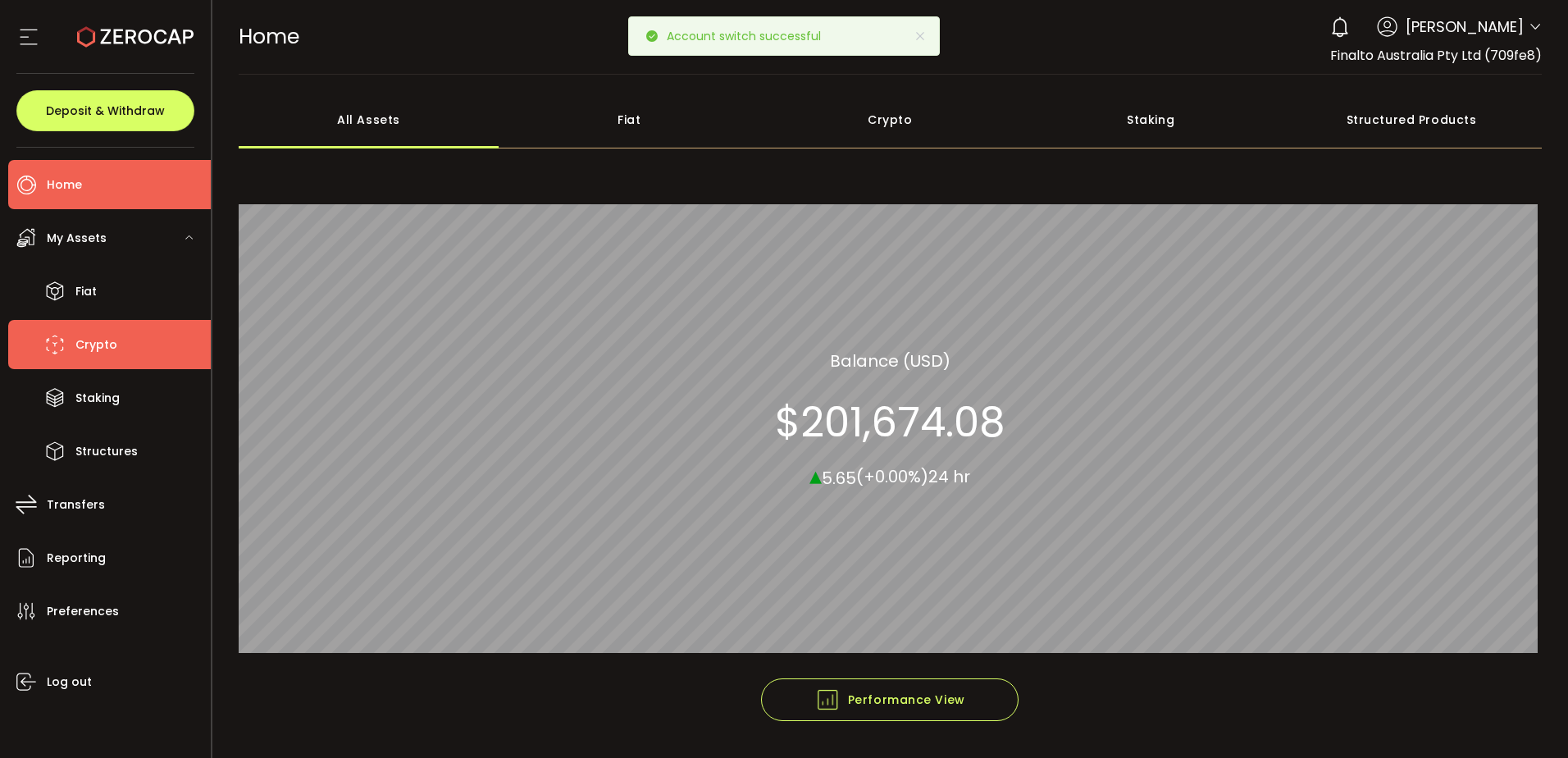
click at [103, 338] on span "Crypto" at bounding box center [96, 345] width 42 height 24
